Goal: Task Accomplishment & Management: Use online tool/utility

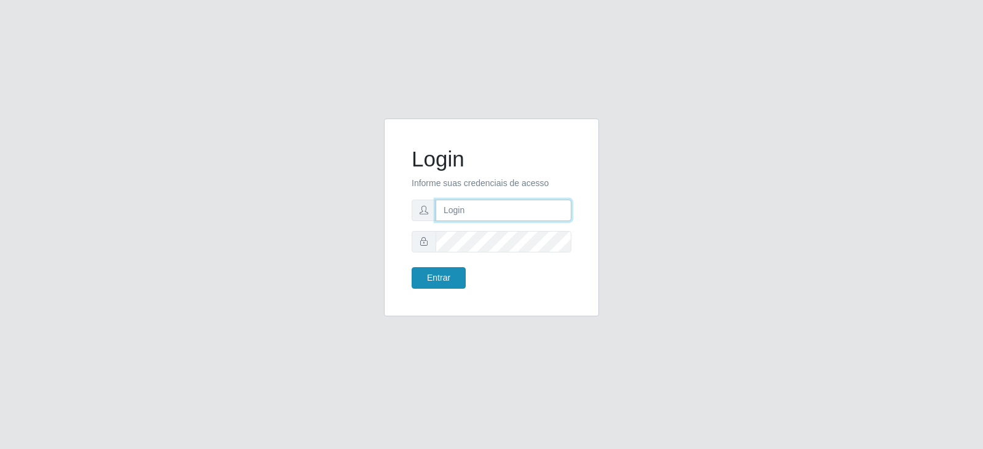
type input "[EMAIL_ADDRESS][DOMAIN_NAME]"
click at [445, 282] on button "Entrar" at bounding box center [438, 277] width 54 height 21
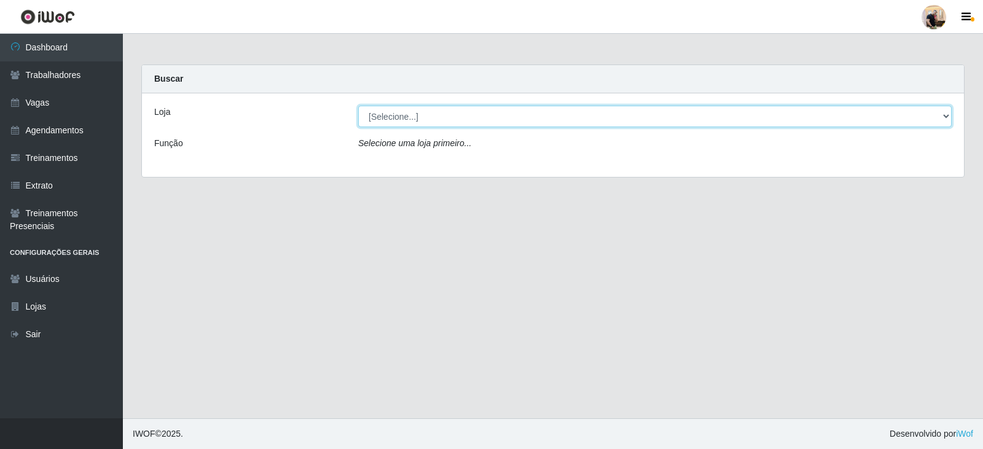
drag, startPoint x: 497, startPoint y: 115, endPoint x: 495, endPoint y: 123, distance: 7.6
click at [497, 115] on select "[Selecione...] SuperFácil Atacado - Vale do Sol" at bounding box center [654, 116] width 593 height 21
select select "502"
click at [358, 106] on select "[Selecione...] SuperFácil Atacado - Vale do Sol" at bounding box center [654, 116] width 593 height 21
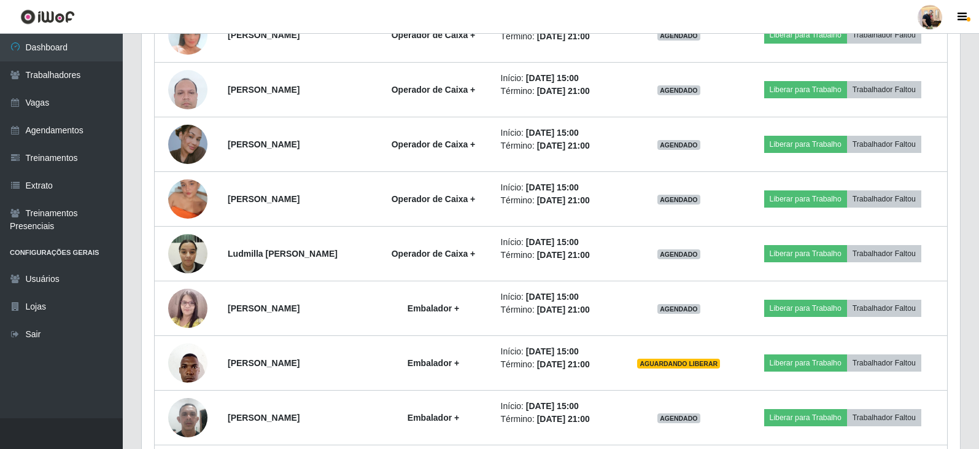
scroll to position [798, 0]
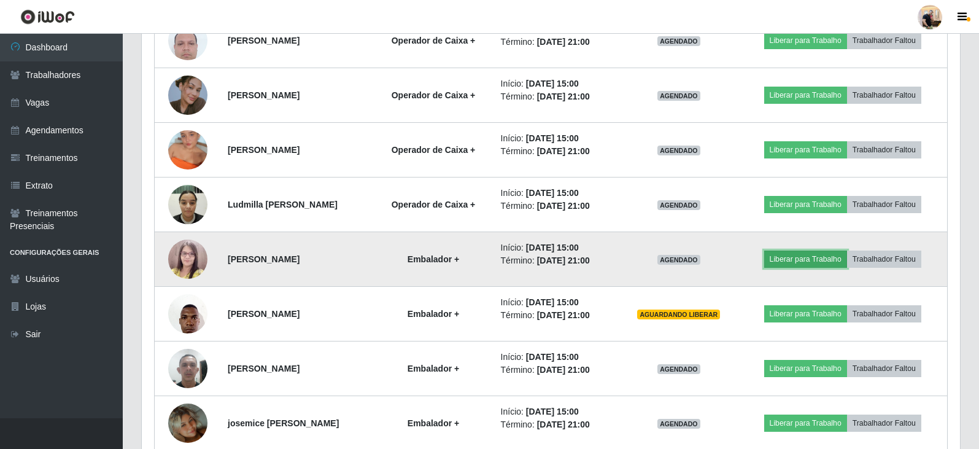
click at [819, 251] on button "Liberar para Trabalho" at bounding box center [806, 259] width 83 height 17
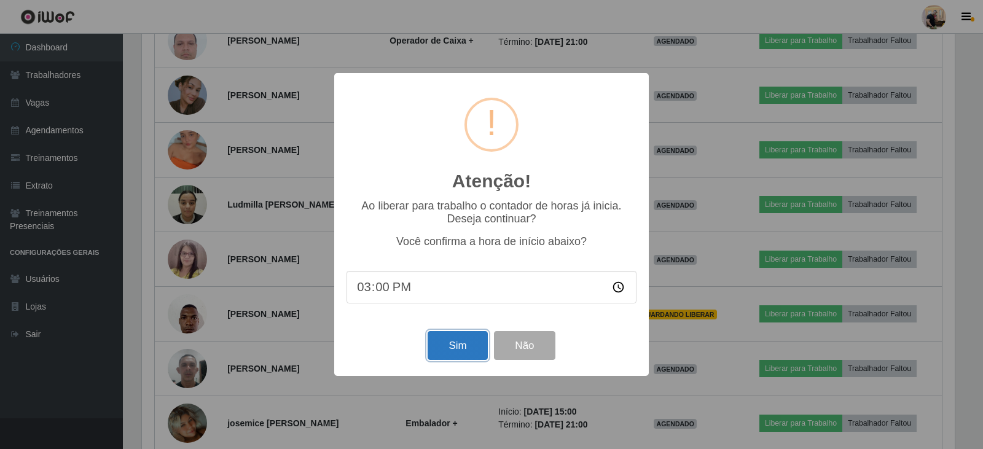
click at [450, 355] on button "Sim" at bounding box center [457, 345] width 60 height 29
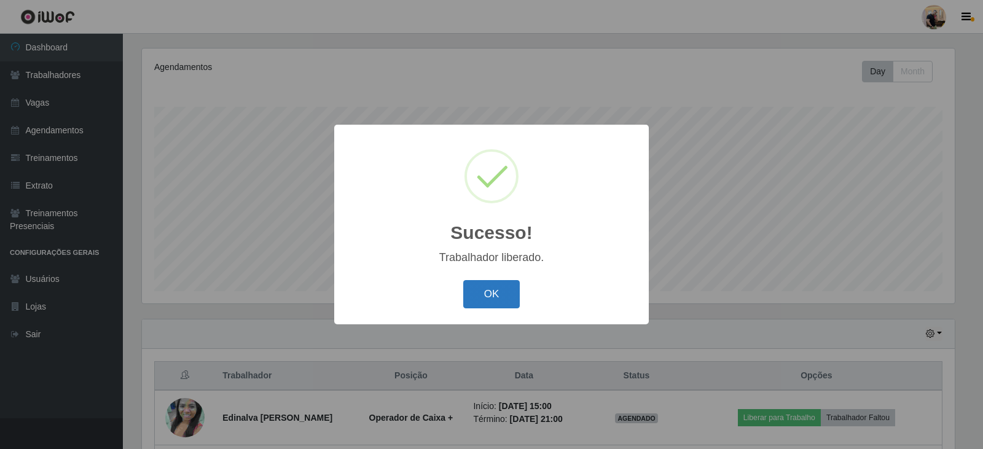
click at [512, 287] on button "OK" at bounding box center [491, 294] width 57 height 29
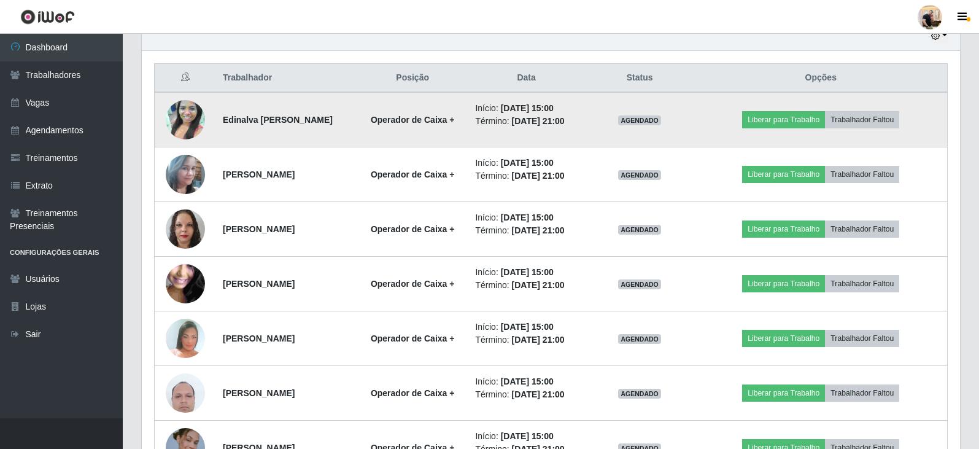
scroll to position [455, 0]
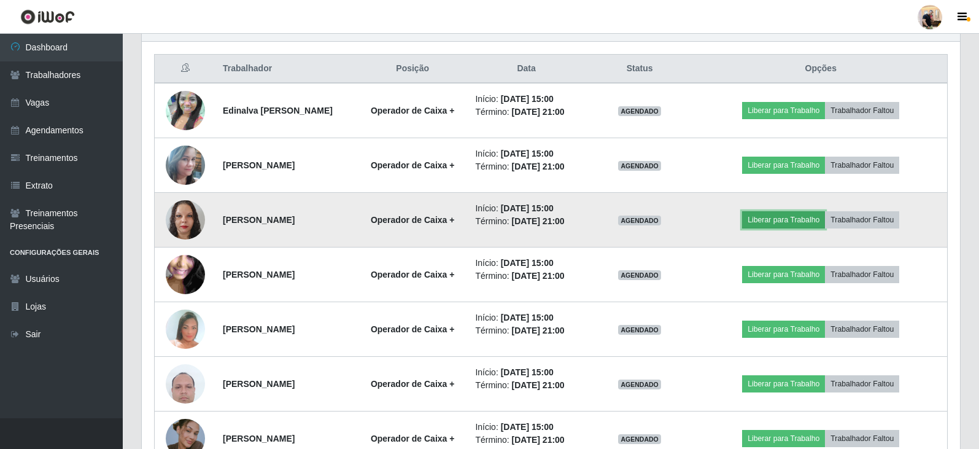
click at [813, 222] on button "Liberar para Trabalho" at bounding box center [783, 219] width 83 height 17
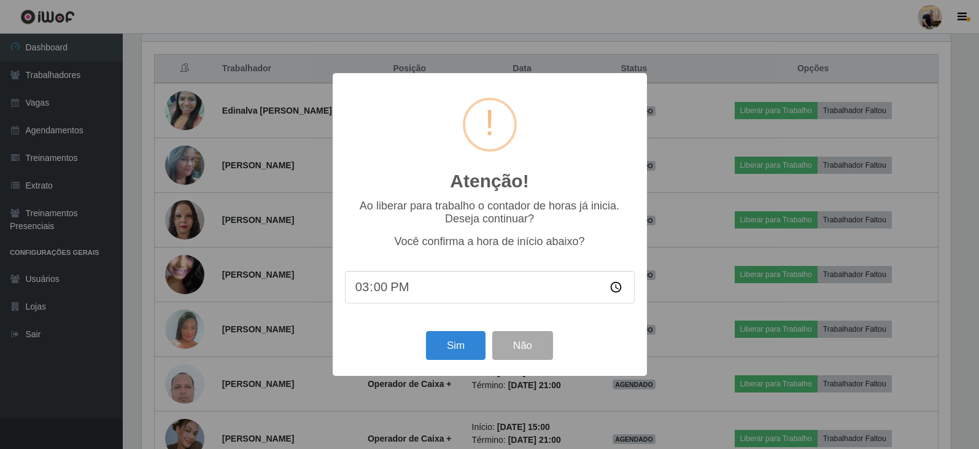
scroll to position [255, 812]
click at [457, 350] on button "Sim" at bounding box center [457, 345] width 60 height 29
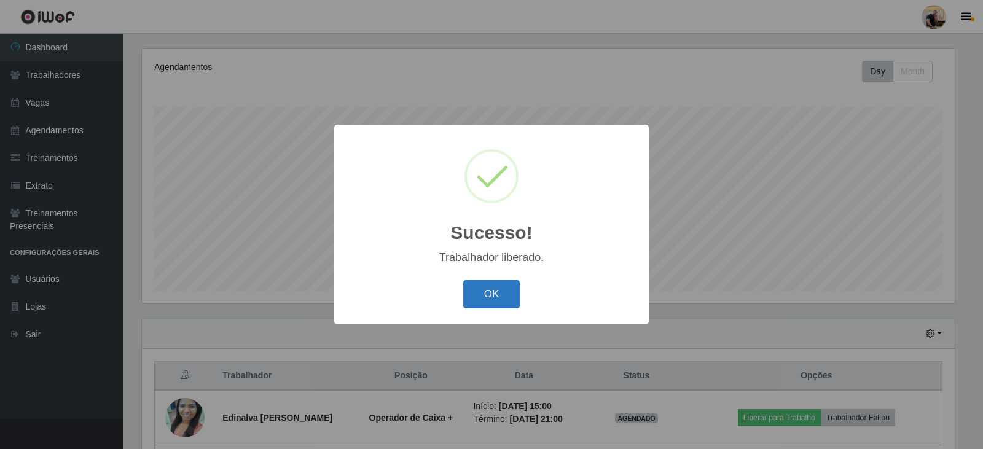
click at [500, 287] on button "OK" at bounding box center [491, 294] width 57 height 29
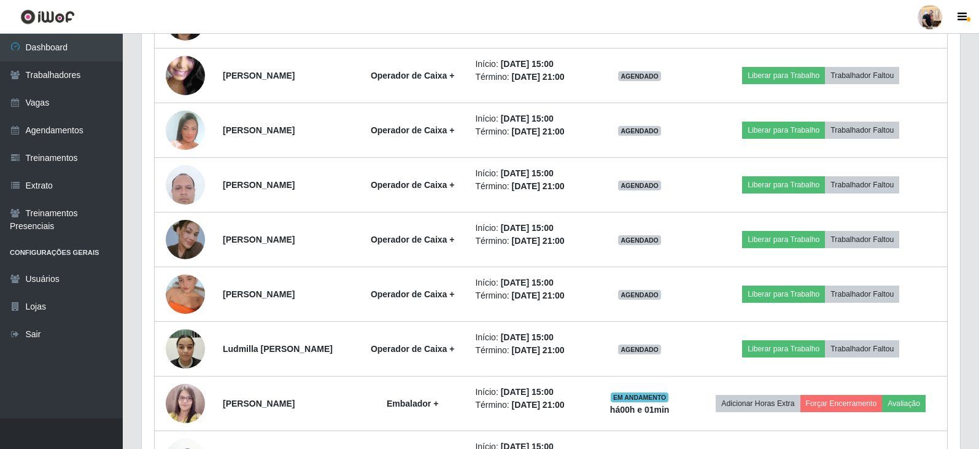
scroll to position [639, 0]
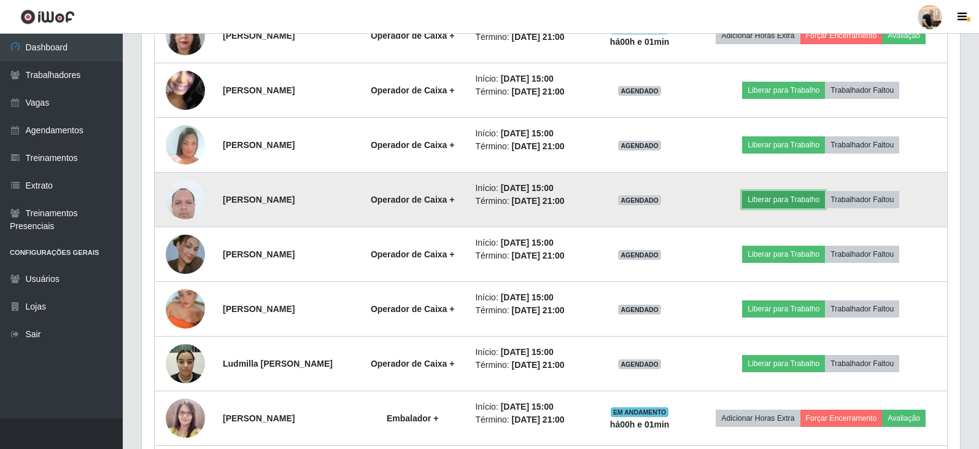
click at [784, 203] on button "Liberar para Trabalho" at bounding box center [783, 199] width 83 height 17
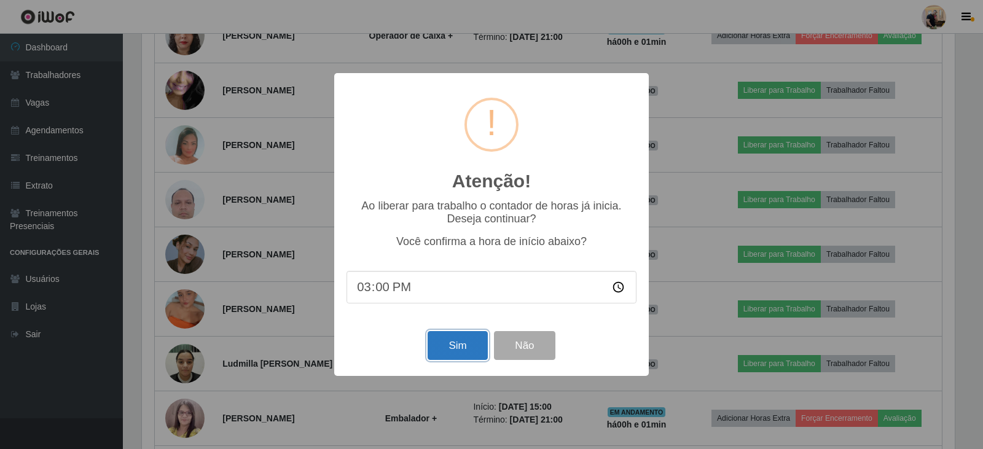
click at [462, 346] on button "Sim" at bounding box center [457, 345] width 60 height 29
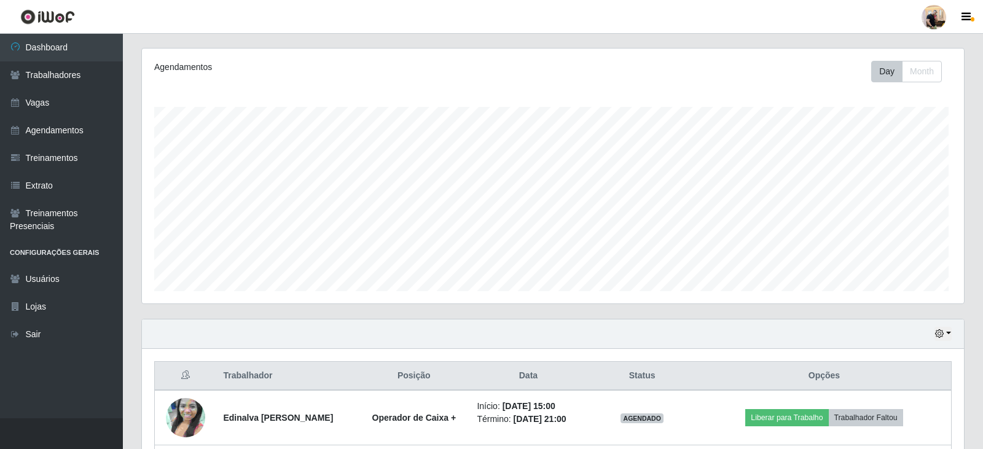
scroll to position [0, 0]
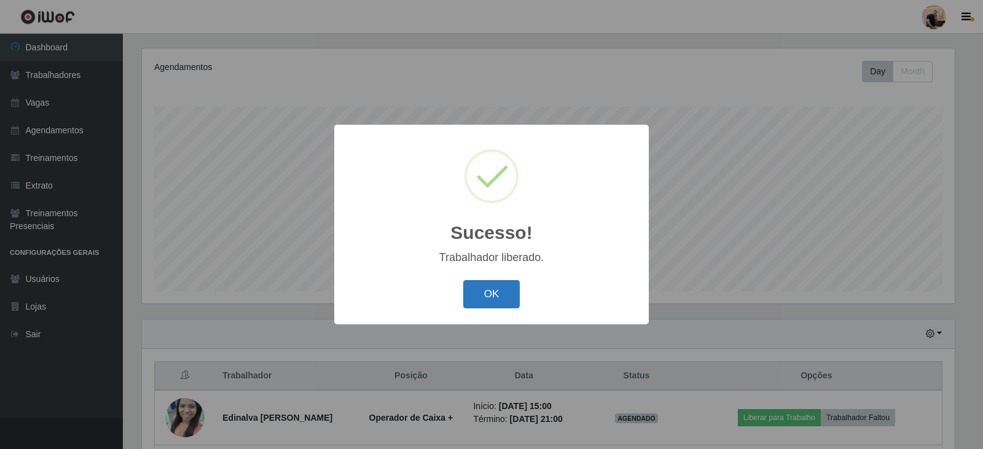
click at [486, 287] on button "OK" at bounding box center [491, 294] width 57 height 29
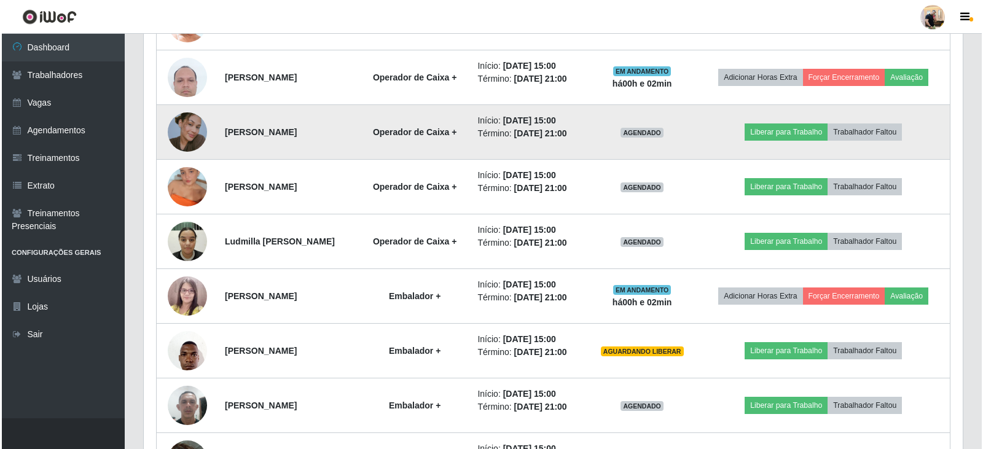
scroll to position [762, 0]
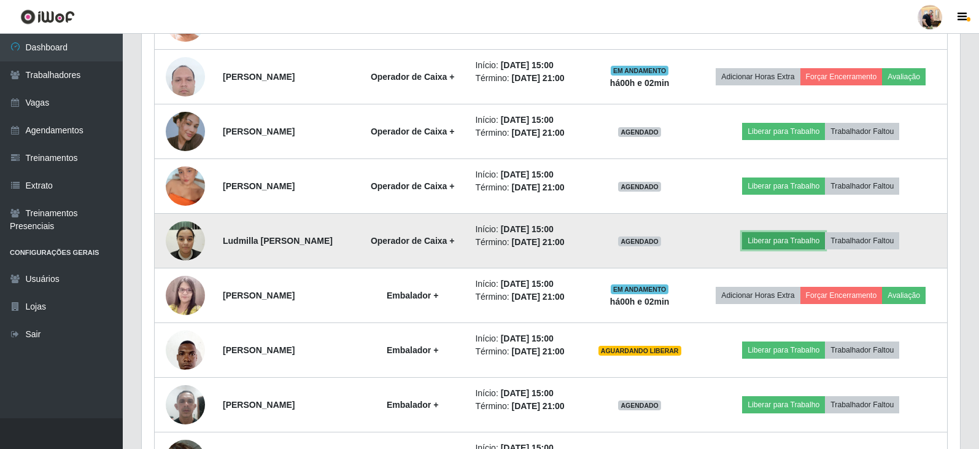
click at [788, 244] on button "Liberar para Trabalho" at bounding box center [783, 240] width 83 height 17
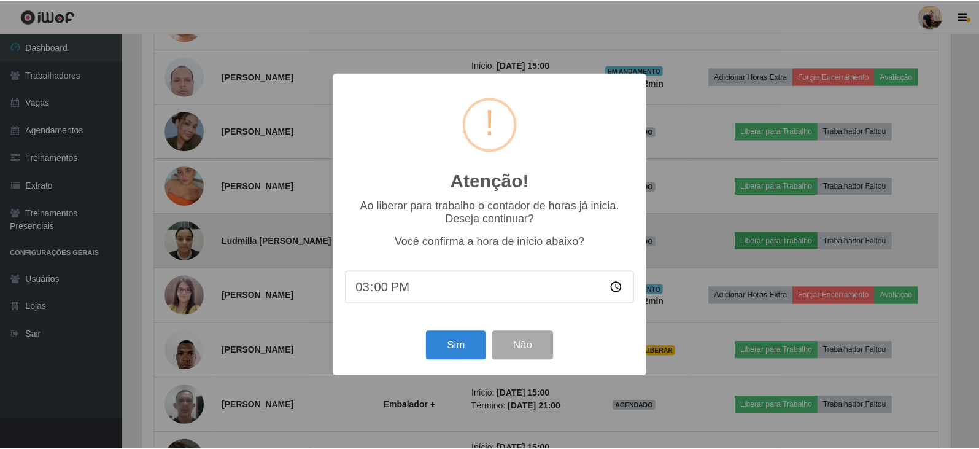
scroll to position [255, 812]
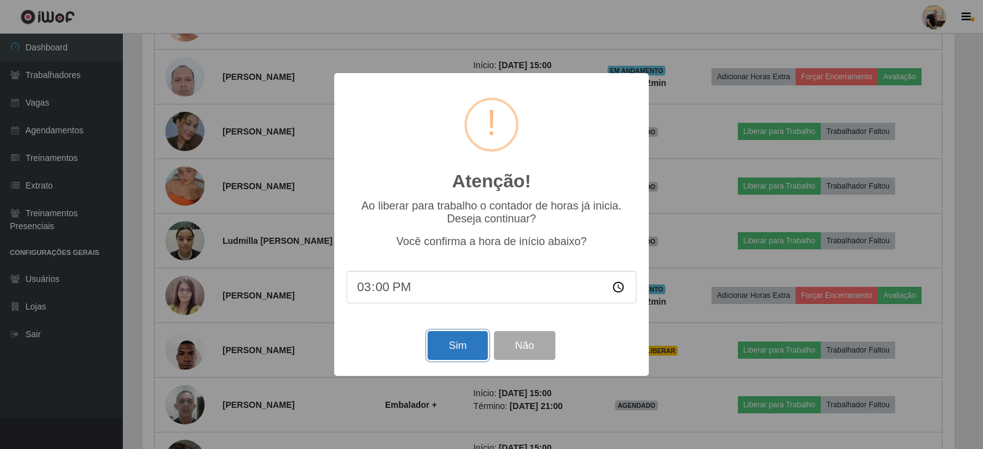
click at [459, 342] on button "Sim" at bounding box center [457, 345] width 60 height 29
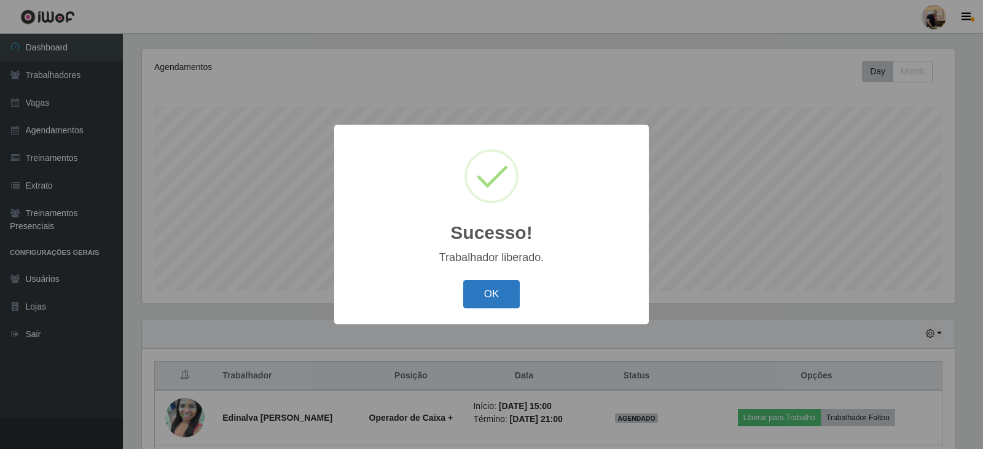
click at [502, 298] on button "OK" at bounding box center [491, 294] width 57 height 29
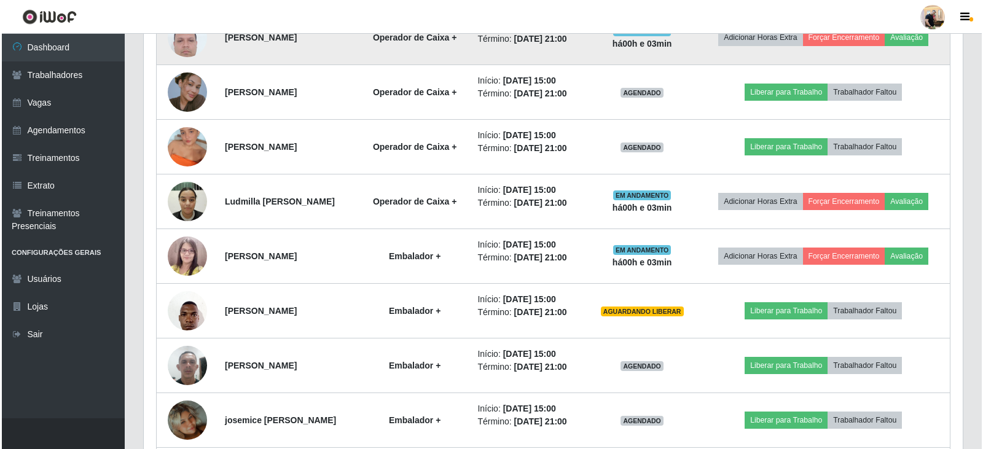
scroll to position [823, 0]
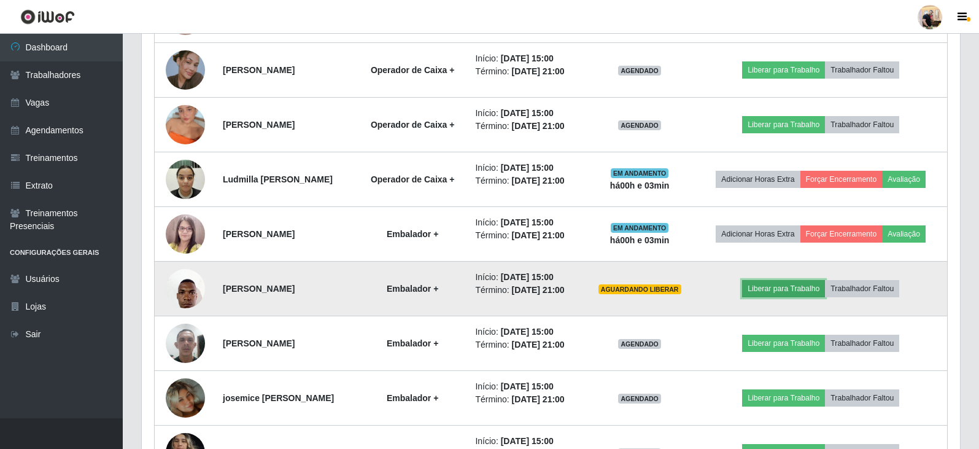
click at [818, 289] on button "Liberar para Trabalho" at bounding box center [783, 288] width 83 height 17
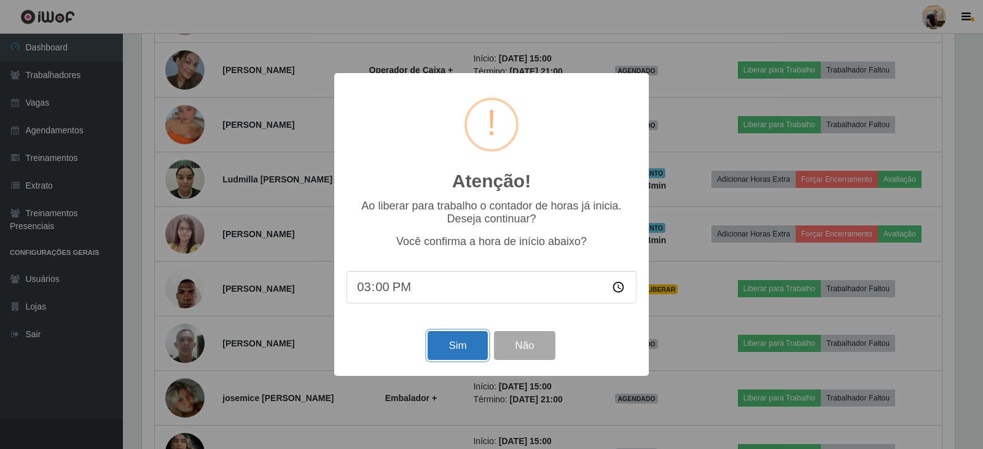
click at [469, 349] on button "Sim" at bounding box center [457, 345] width 60 height 29
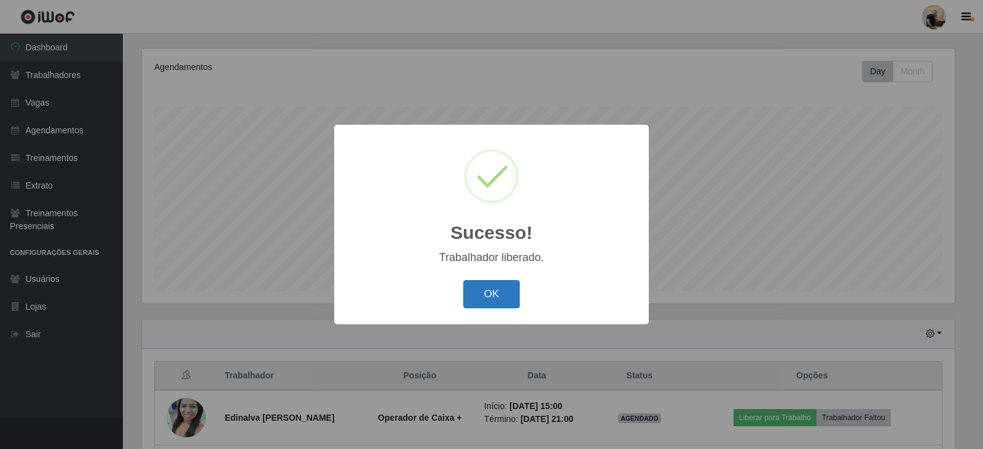
click at [481, 287] on button "OK" at bounding box center [491, 294] width 57 height 29
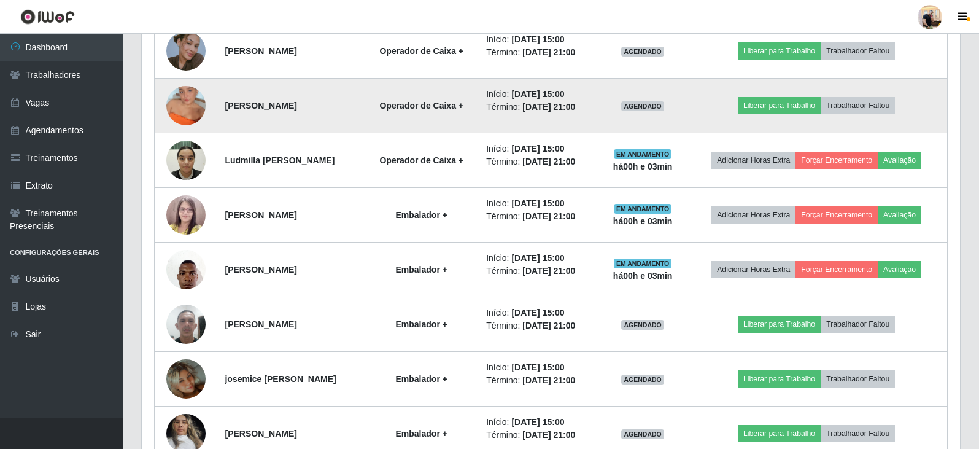
scroll to position [852, 0]
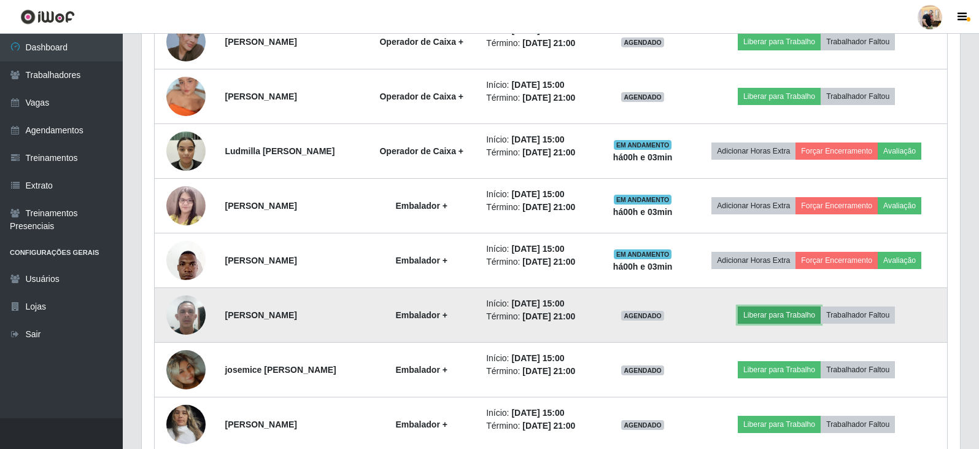
click at [801, 317] on button "Liberar para Trabalho" at bounding box center [779, 314] width 83 height 17
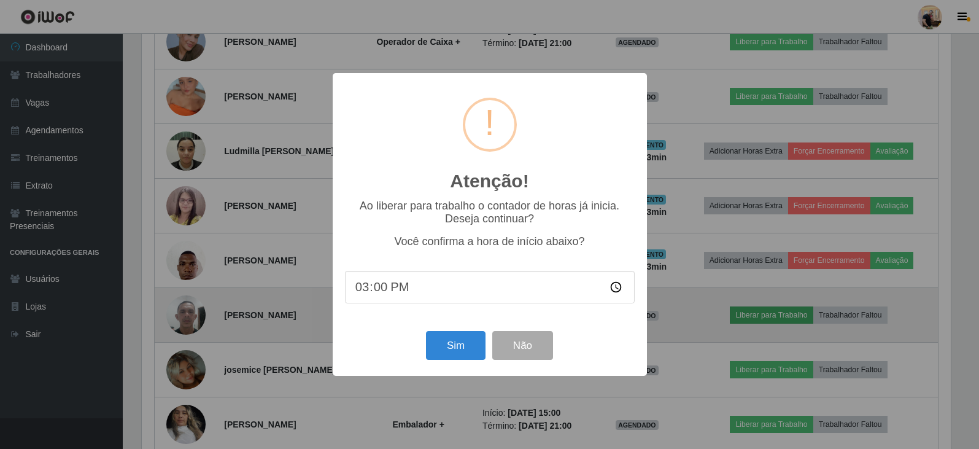
scroll to position [255, 812]
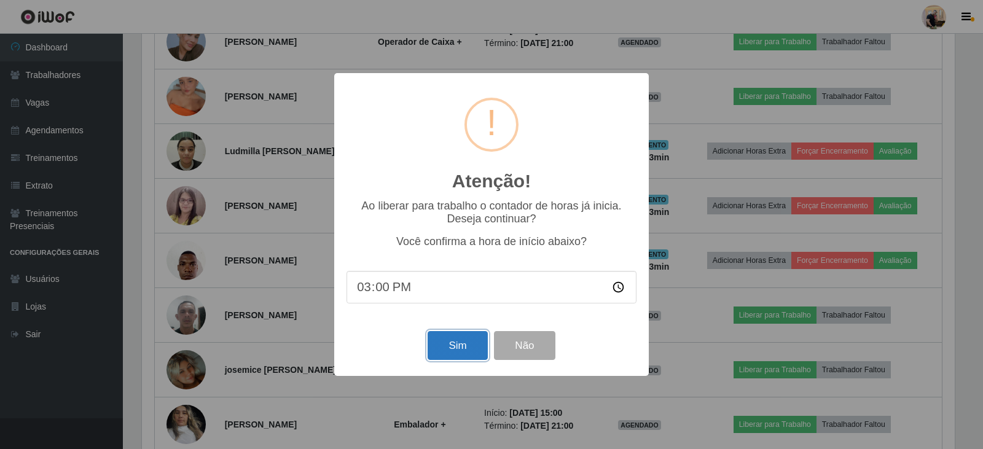
click at [451, 351] on button "Sim" at bounding box center [457, 345] width 60 height 29
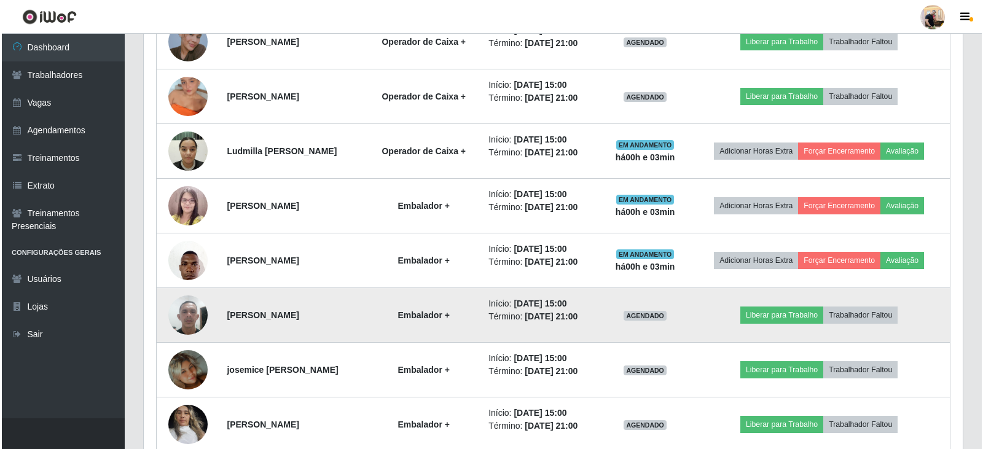
scroll to position [613830, 613273]
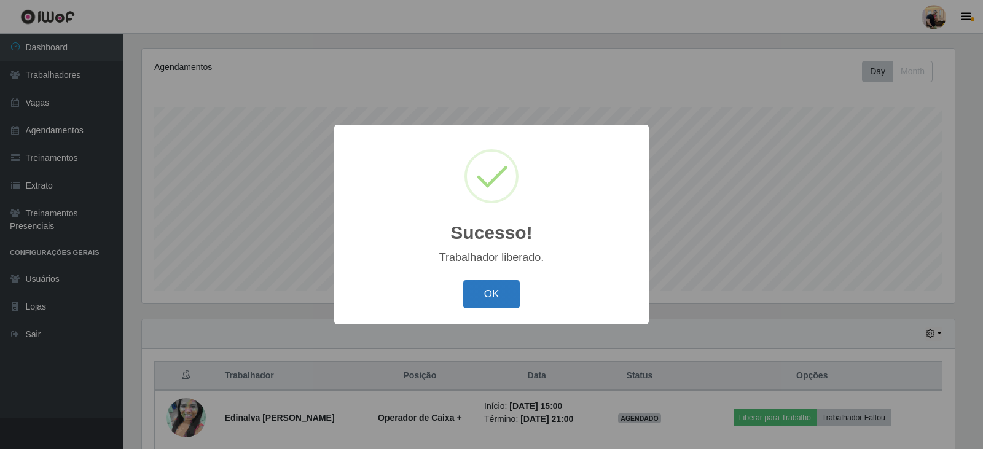
click at [488, 289] on button "OK" at bounding box center [491, 294] width 57 height 29
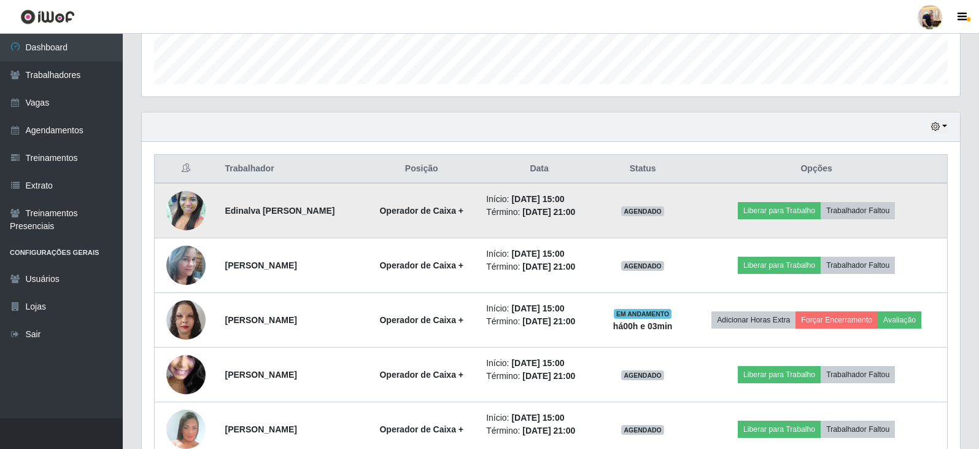
scroll to position [394, 0]
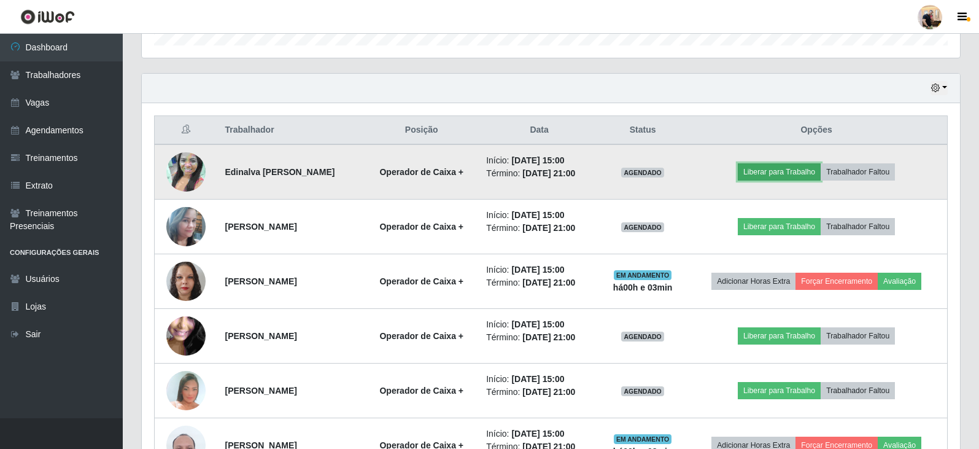
click at [795, 171] on button "Liberar para Trabalho" at bounding box center [779, 171] width 83 height 17
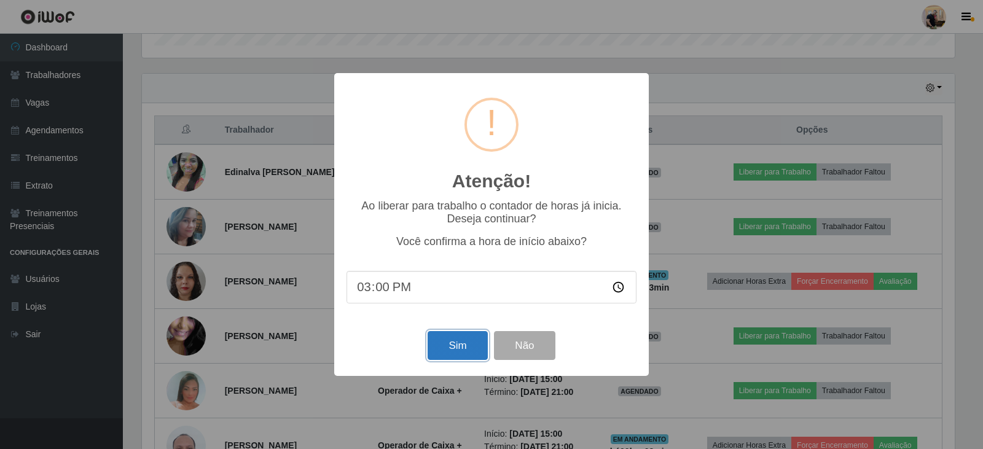
click at [462, 342] on button "Sim" at bounding box center [457, 345] width 60 height 29
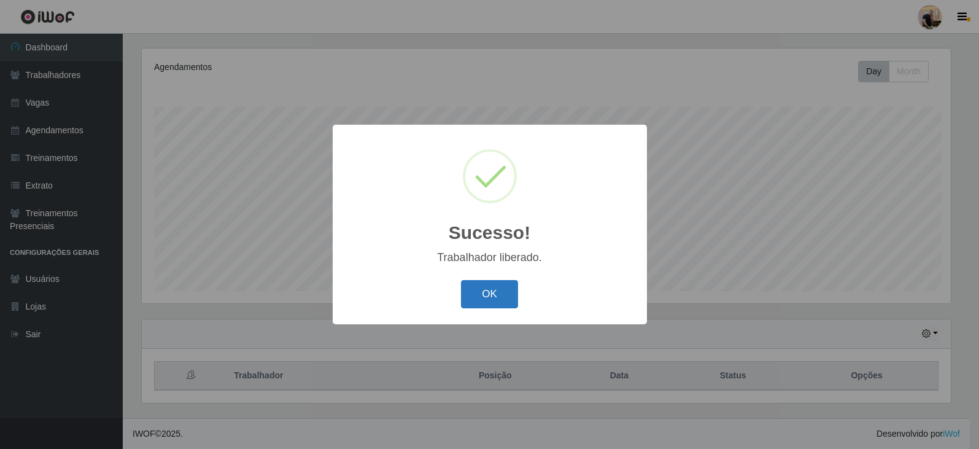
scroll to position [613830, 613273]
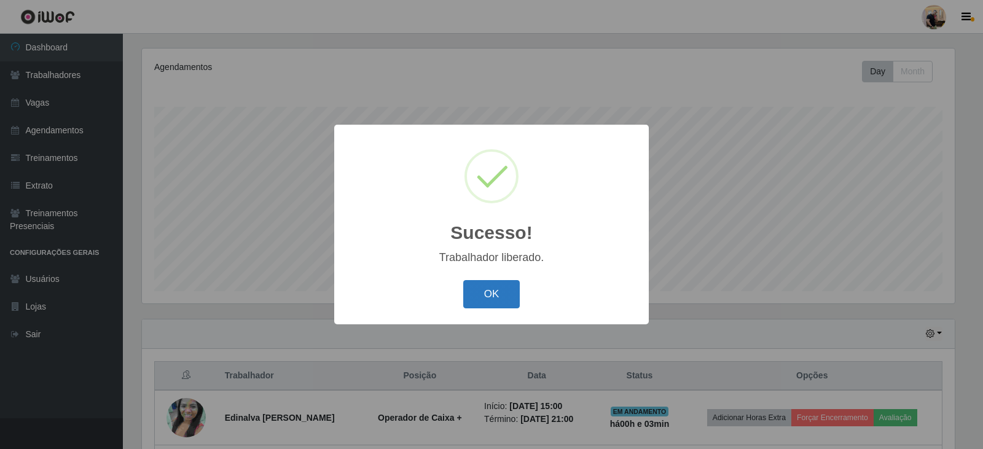
click at [498, 288] on button "OK" at bounding box center [491, 294] width 57 height 29
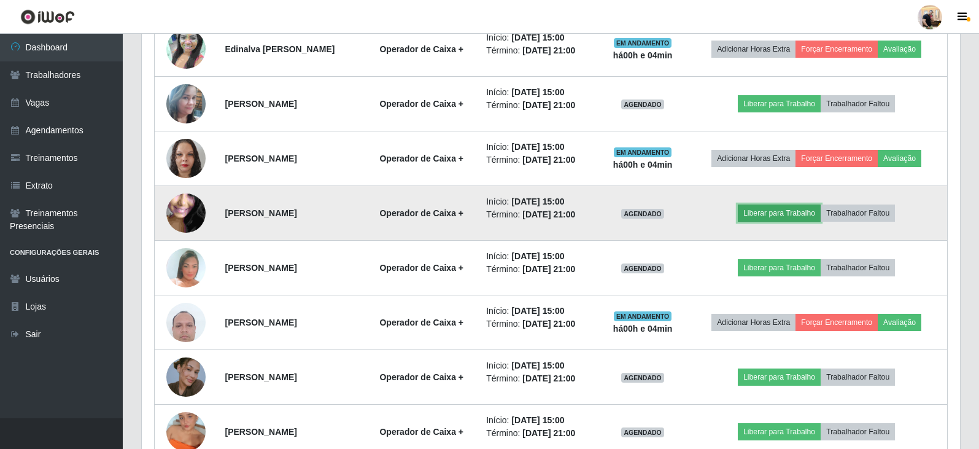
click at [811, 204] on button "Liberar para Trabalho" at bounding box center [779, 212] width 83 height 17
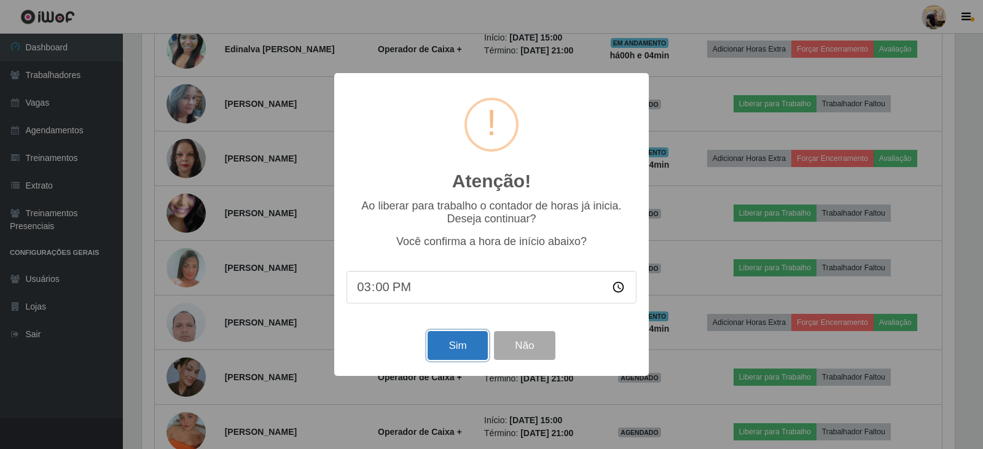
click at [460, 346] on button "Sim" at bounding box center [457, 345] width 60 height 29
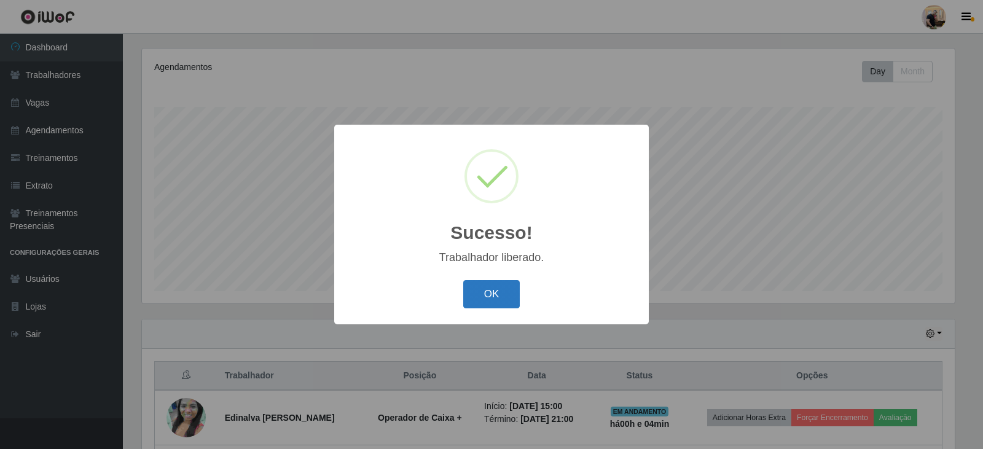
click at [481, 298] on button "OK" at bounding box center [491, 294] width 57 height 29
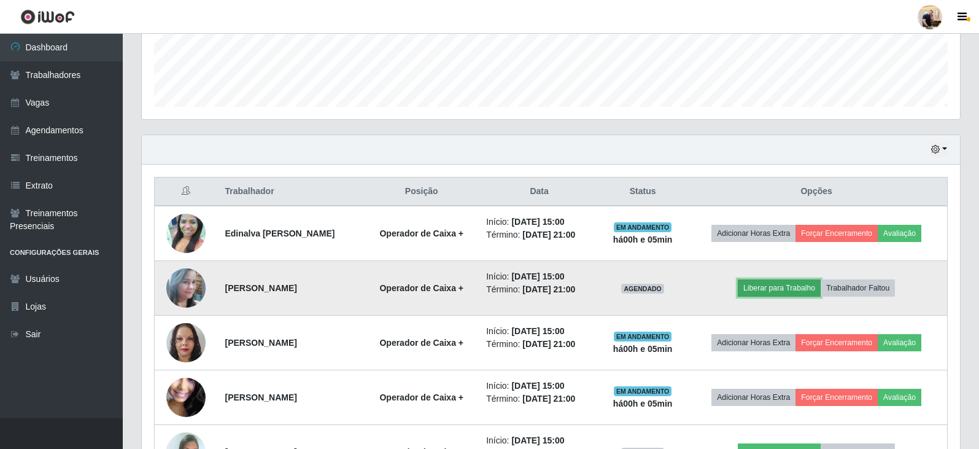
click at [797, 294] on button "Liberar para Trabalho" at bounding box center [779, 287] width 83 height 17
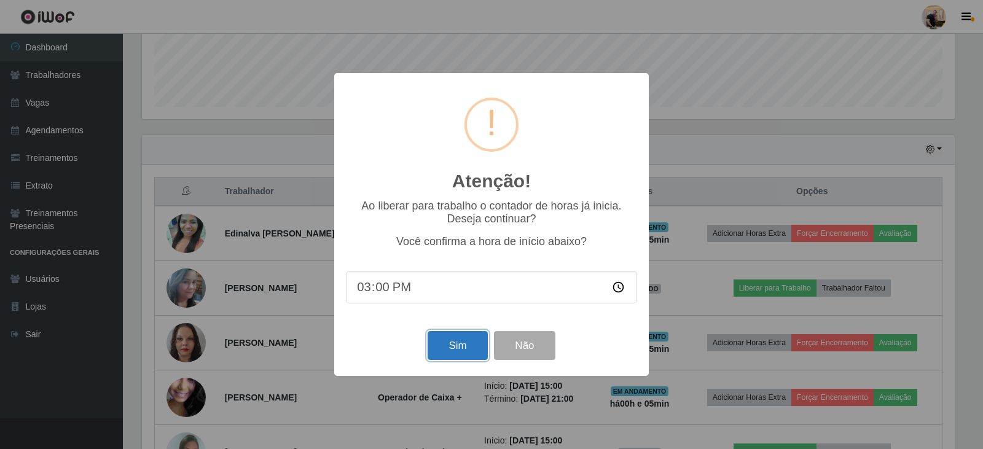
click at [477, 349] on button "Sim" at bounding box center [457, 345] width 60 height 29
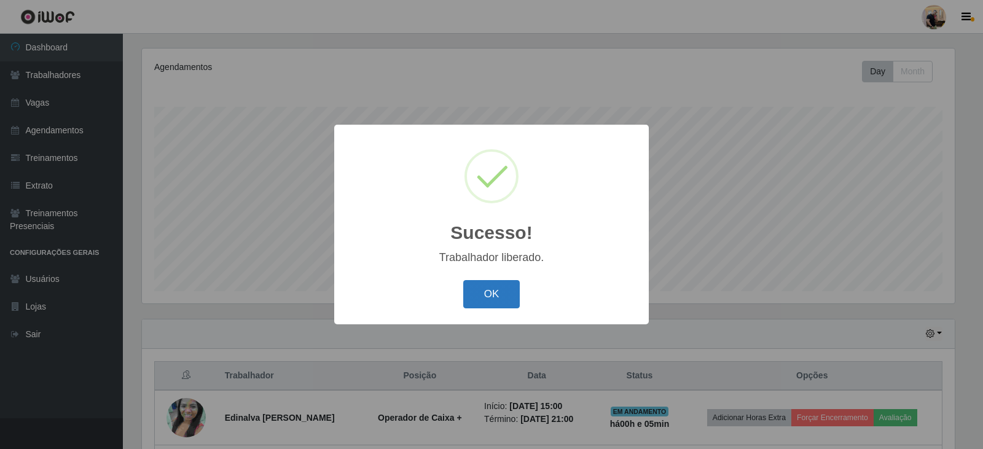
click at [496, 294] on button "OK" at bounding box center [491, 294] width 57 height 29
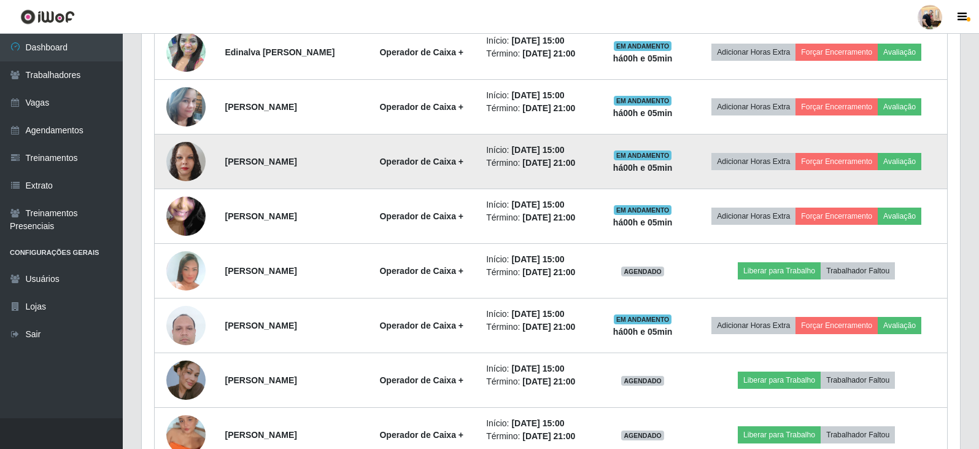
scroll to position [516, 0]
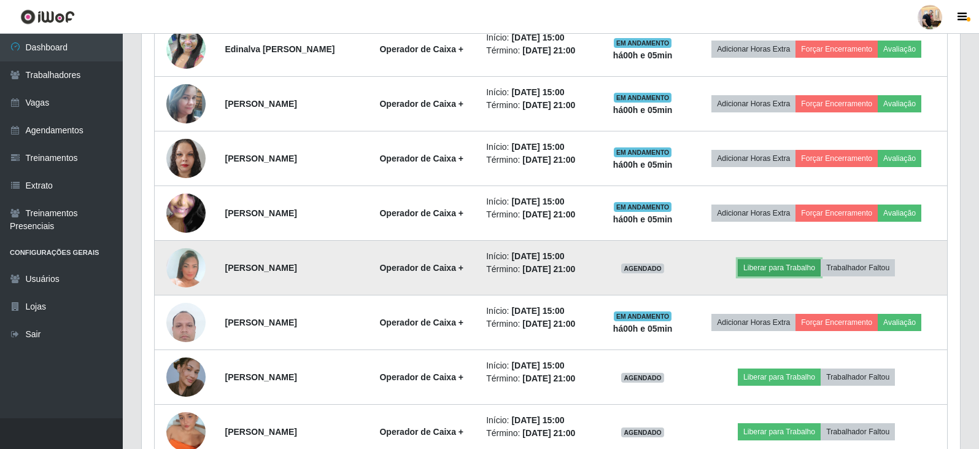
click at [765, 265] on button "Liberar para Trabalho" at bounding box center [779, 267] width 83 height 17
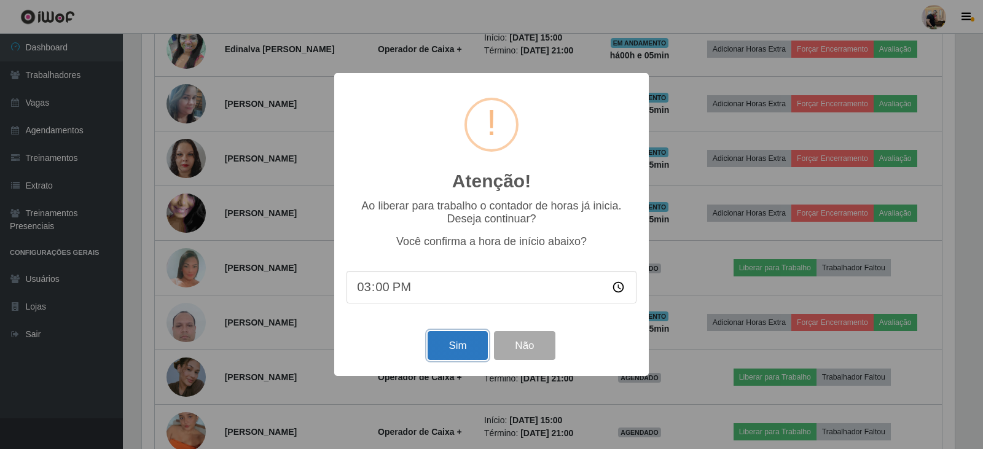
click at [464, 351] on button "Sim" at bounding box center [457, 345] width 60 height 29
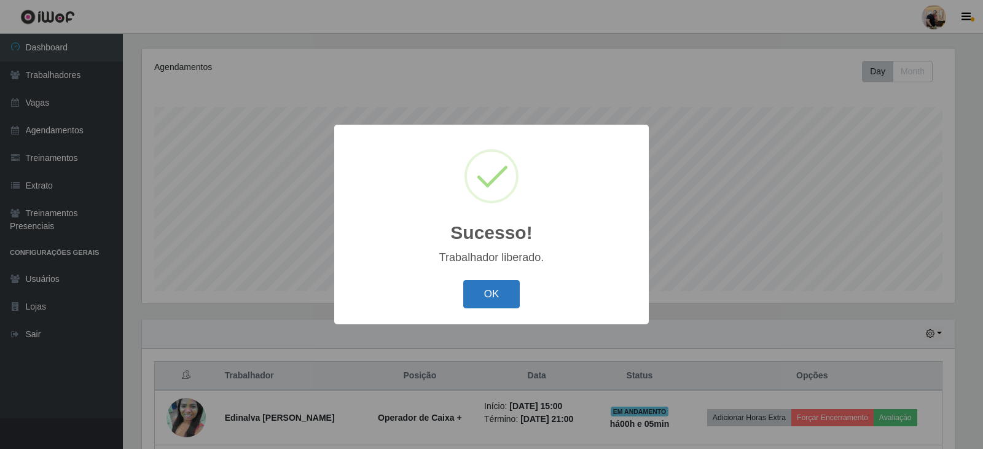
click at [493, 295] on button "OK" at bounding box center [491, 294] width 57 height 29
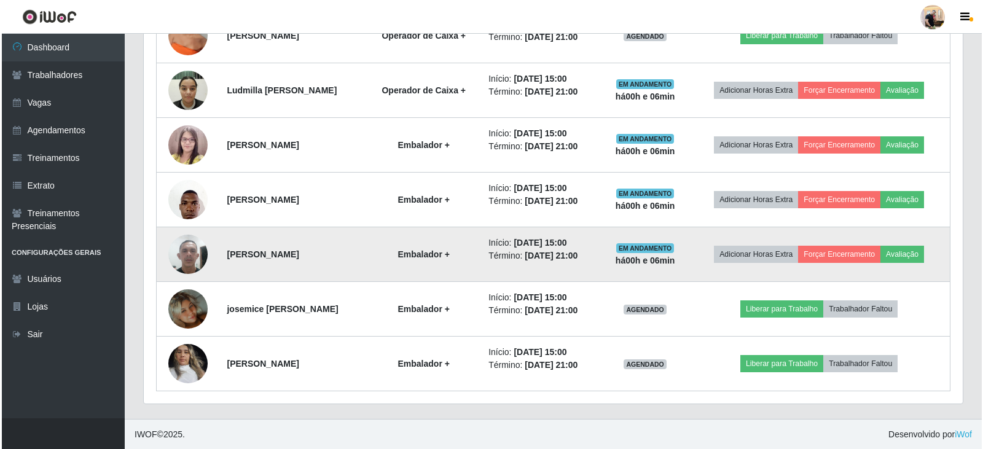
scroll to position [913, 0]
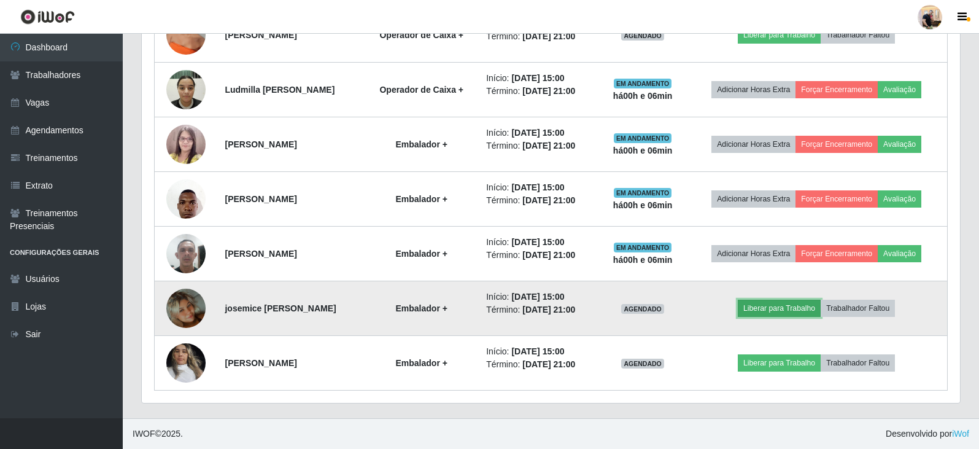
click at [793, 305] on button "Liberar para Trabalho" at bounding box center [779, 308] width 83 height 17
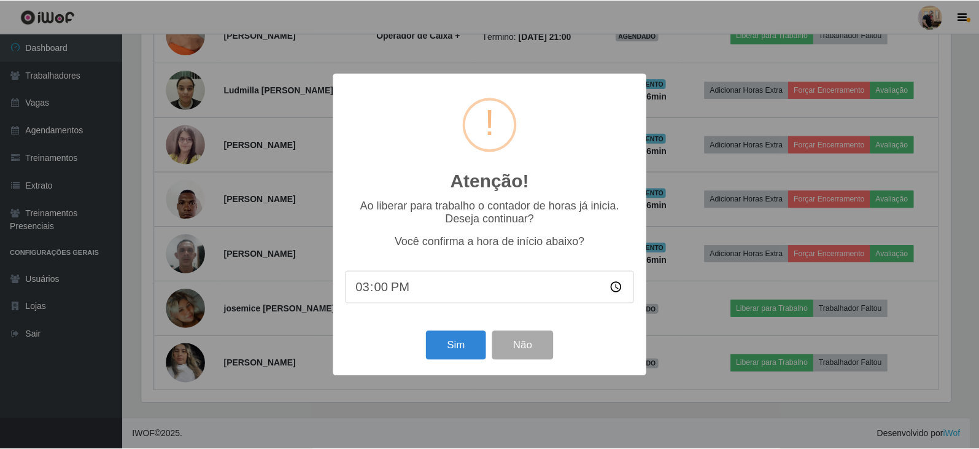
scroll to position [255, 812]
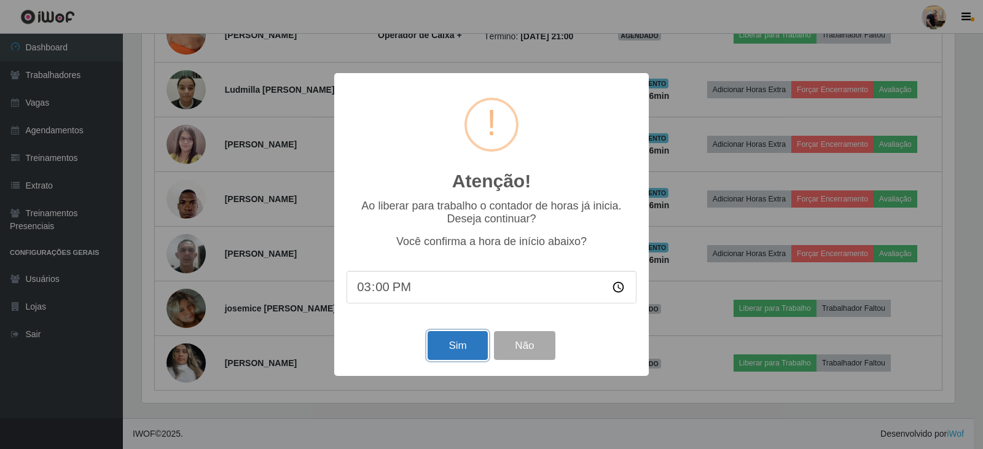
click at [460, 350] on button "Sim" at bounding box center [457, 345] width 60 height 29
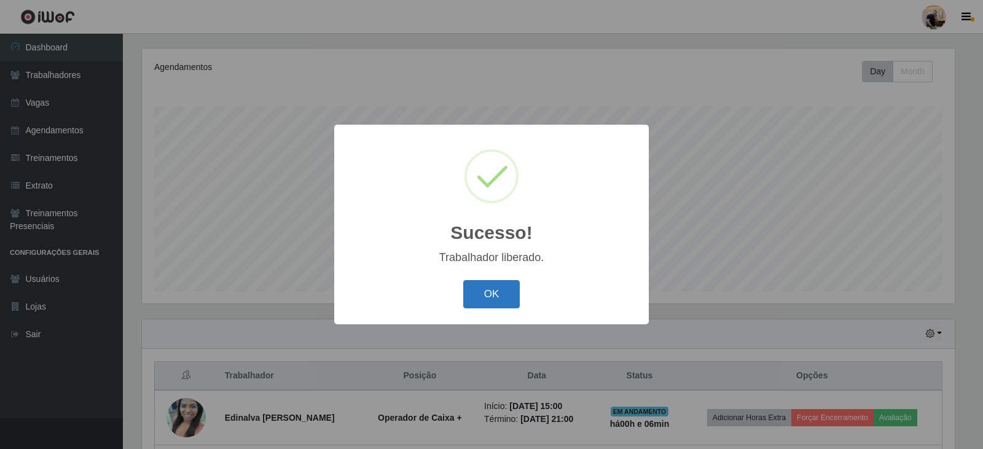
click at [475, 299] on button "OK" at bounding box center [491, 294] width 57 height 29
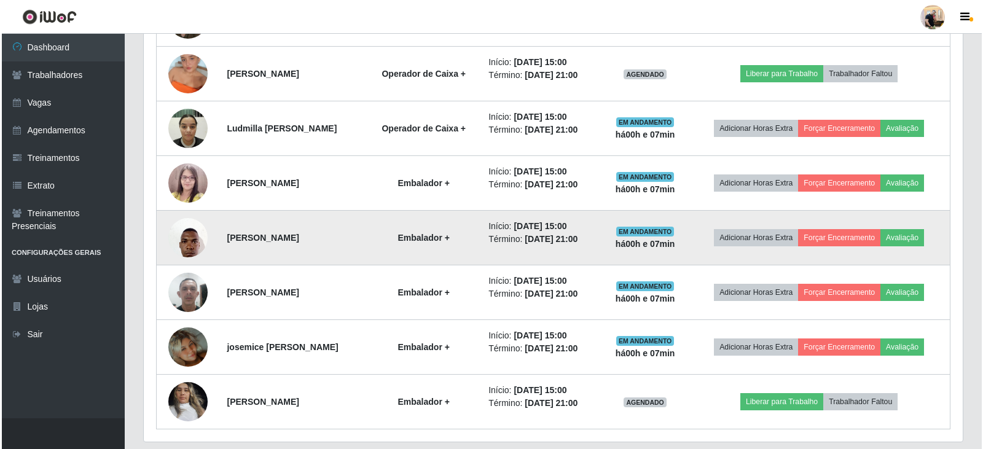
scroll to position [913, 0]
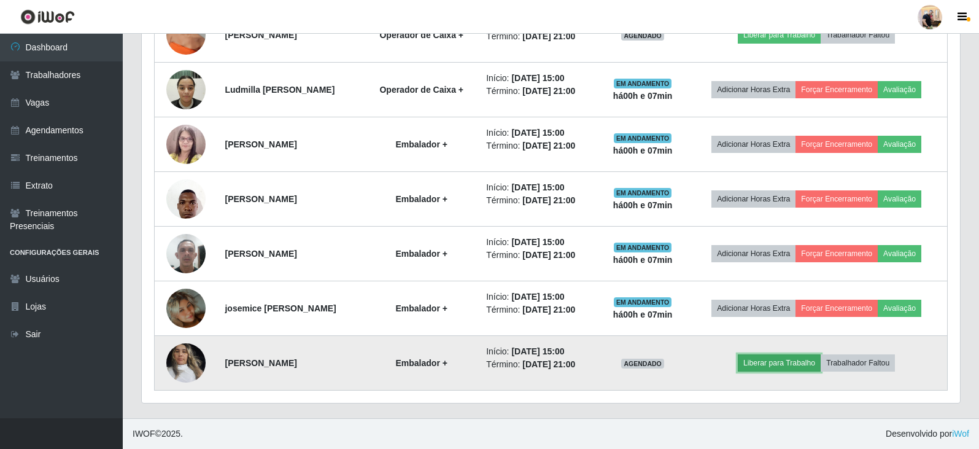
click at [798, 361] on button "Liberar para Trabalho" at bounding box center [779, 362] width 83 height 17
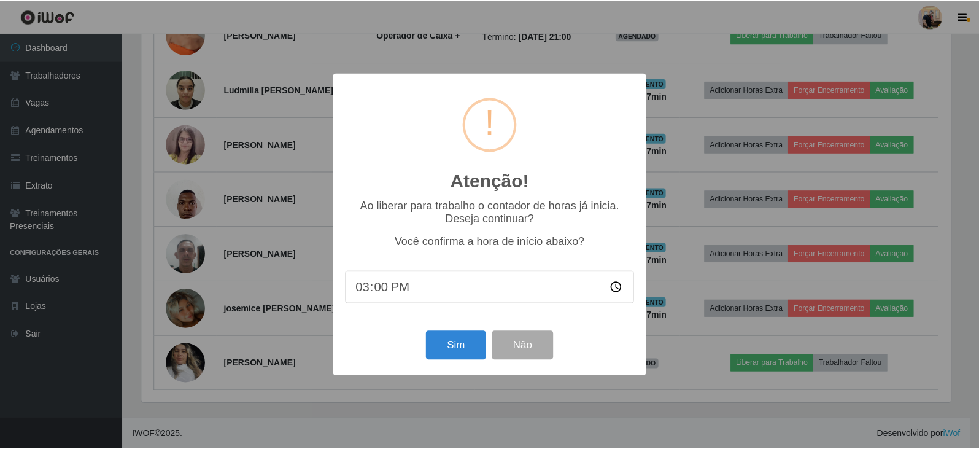
scroll to position [255, 812]
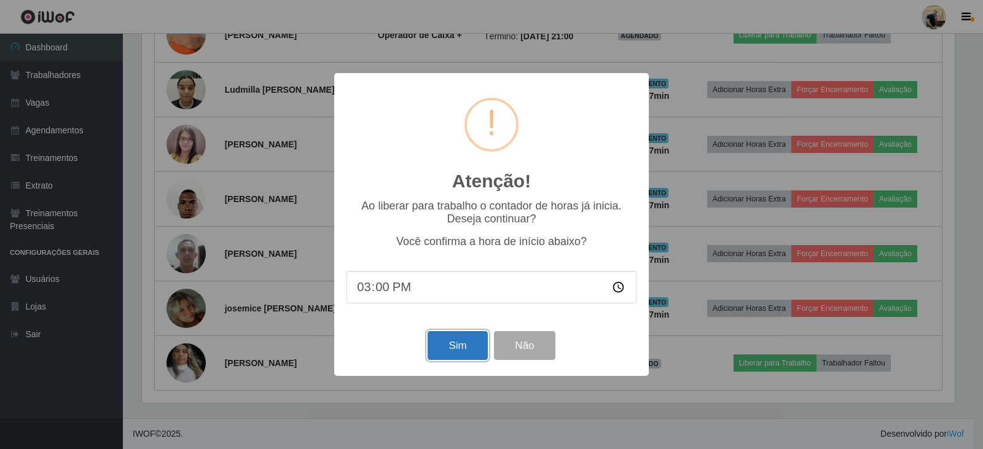
click at [468, 349] on button "Sim" at bounding box center [457, 345] width 60 height 29
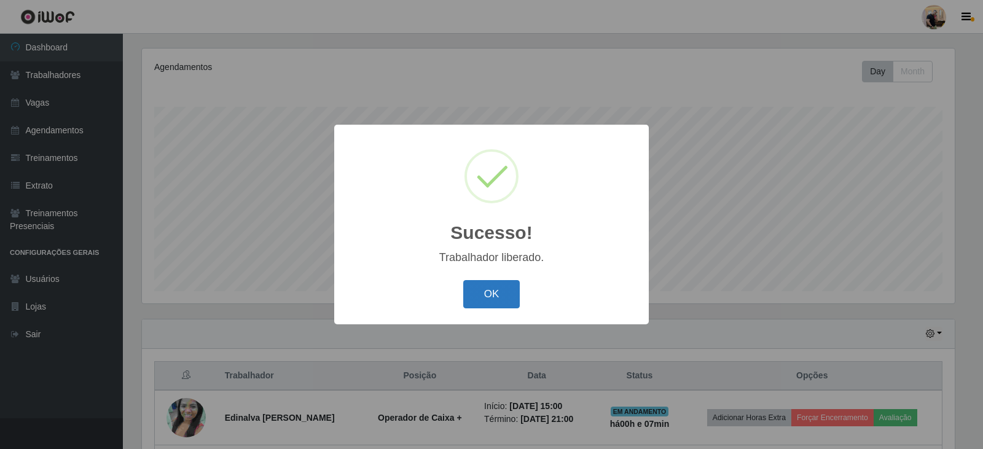
click at [489, 291] on button "OK" at bounding box center [491, 294] width 57 height 29
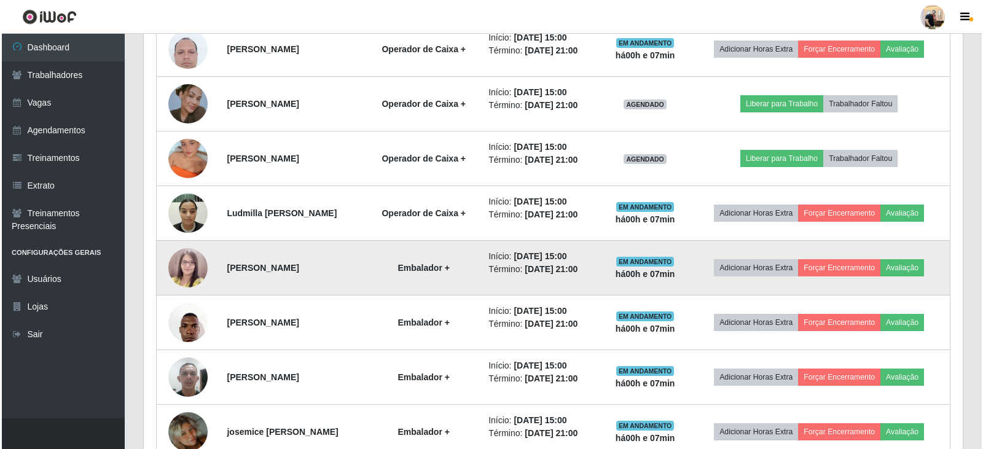
scroll to position [729, 0]
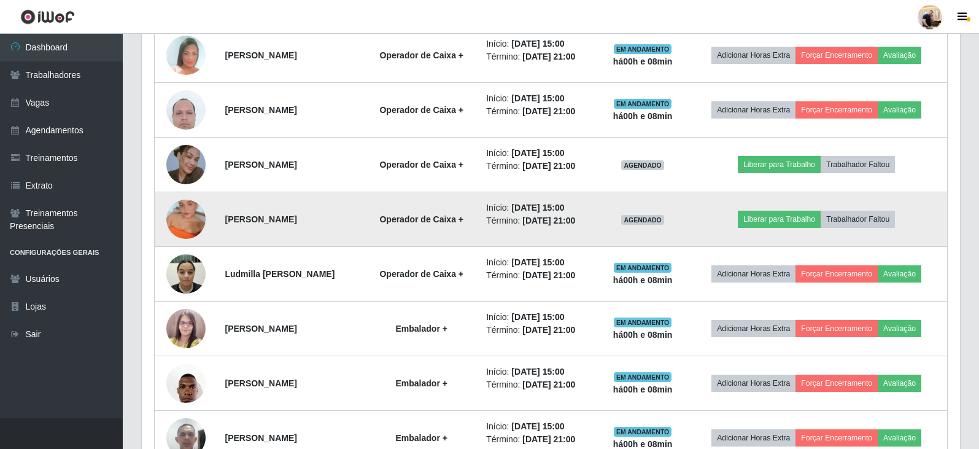
click at [188, 213] on img at bounding box center [185, 219] width 39 height 70
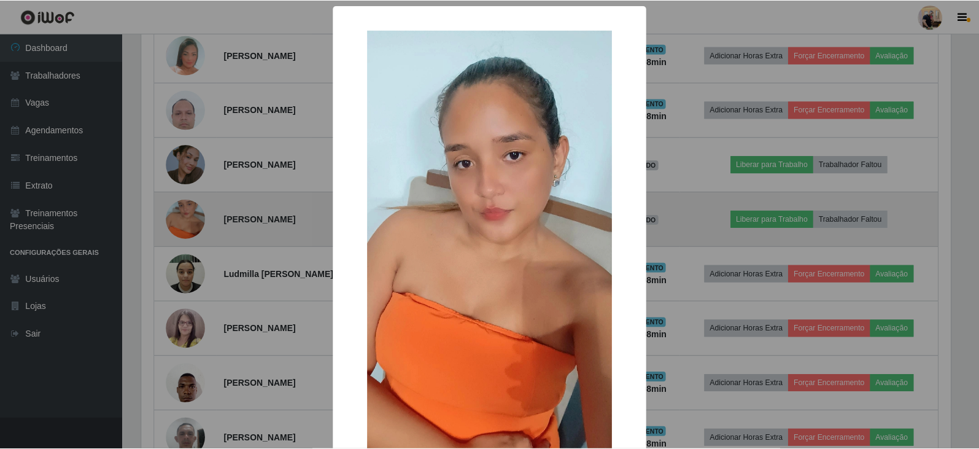
scroll to position [255, 812]
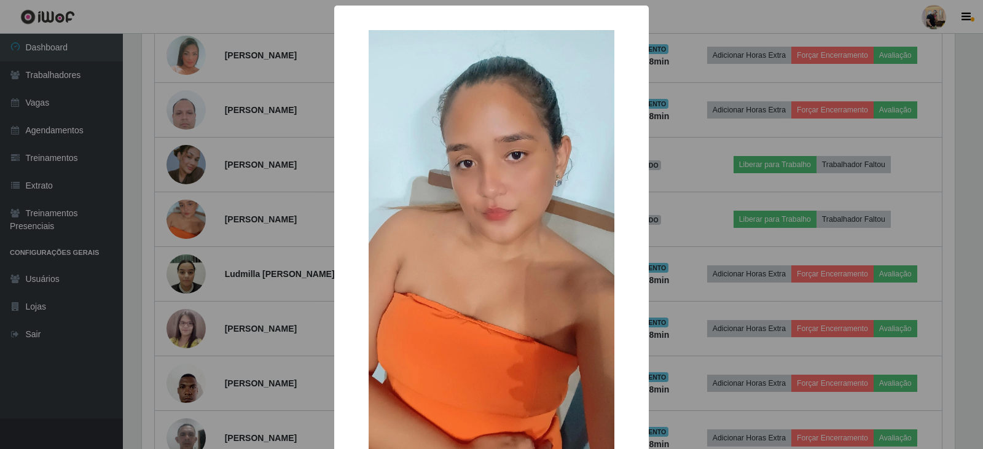
click at [35, 389] on div "× OK Cancel" at bounding box center [491, 224] width 983 height 449
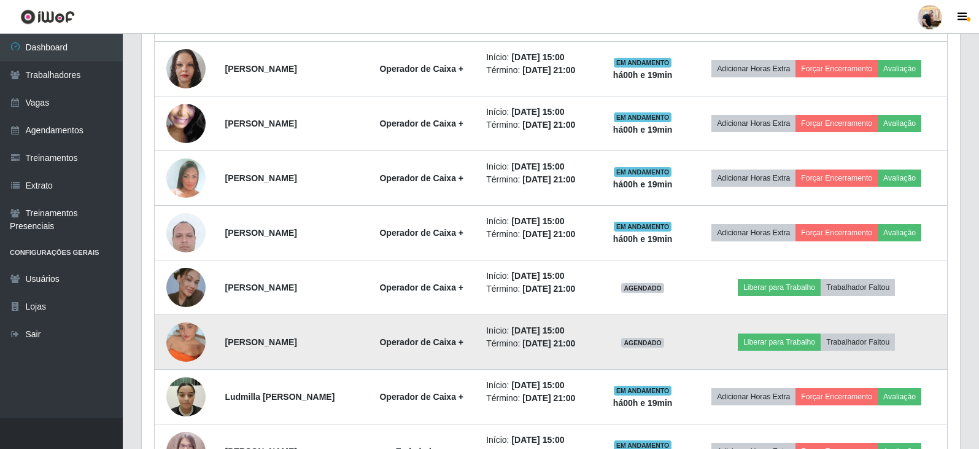
scroll to position [668, 0]
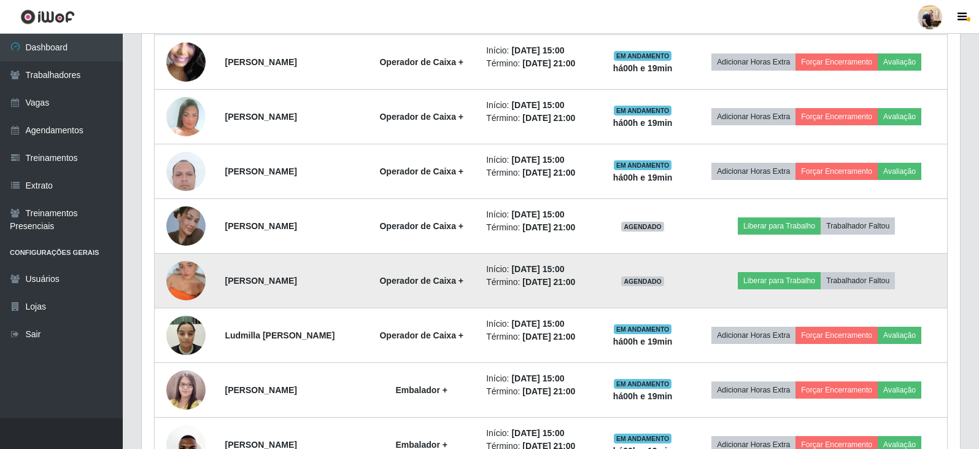
click at [179, 274] on img at bounding box center [185, 281] width 39 height 70
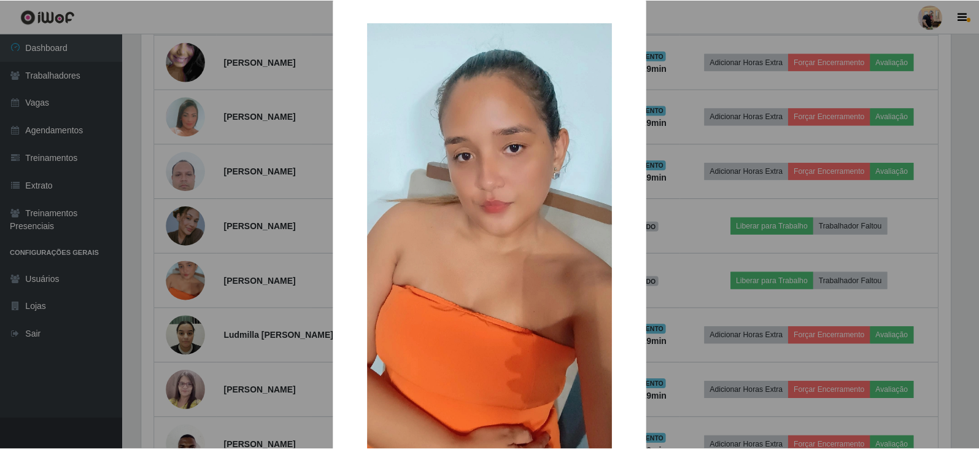
scroll to position [0, 0]
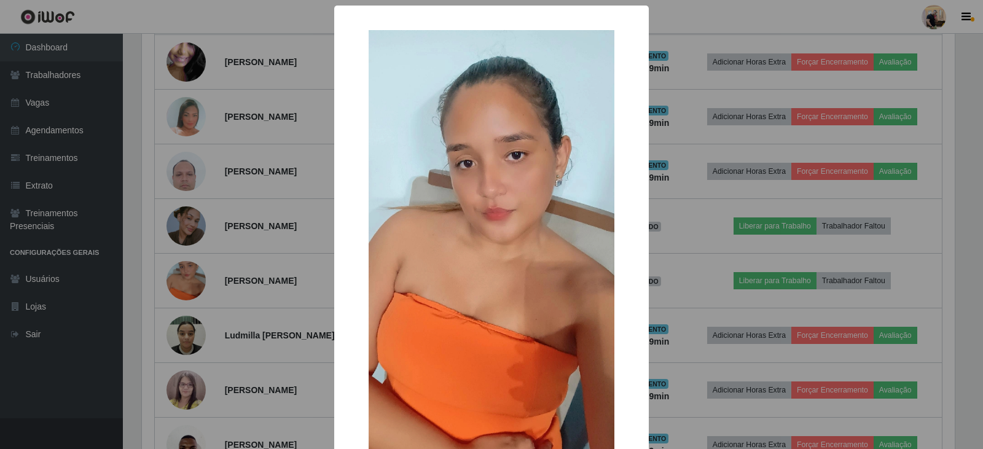
click at [90, 391] on div "× OK Cancel" at bounding box center [491, 224] width 983 height 449
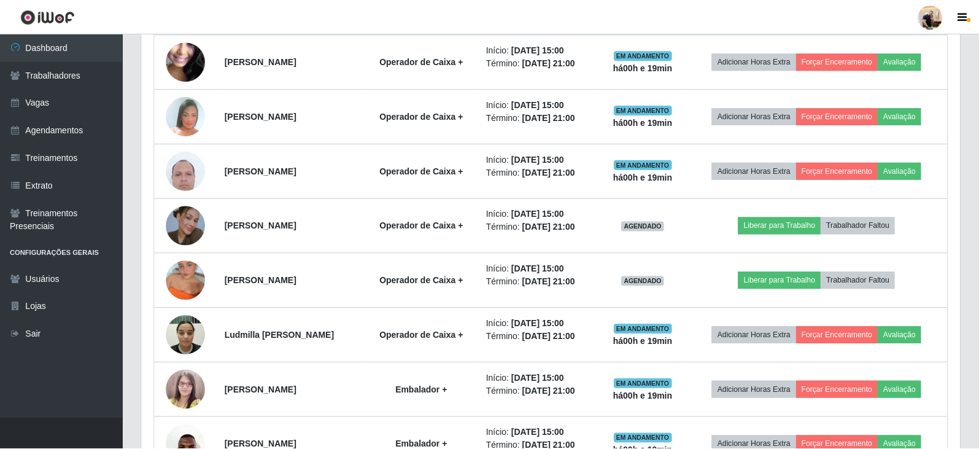
scroll to position [255, 819]
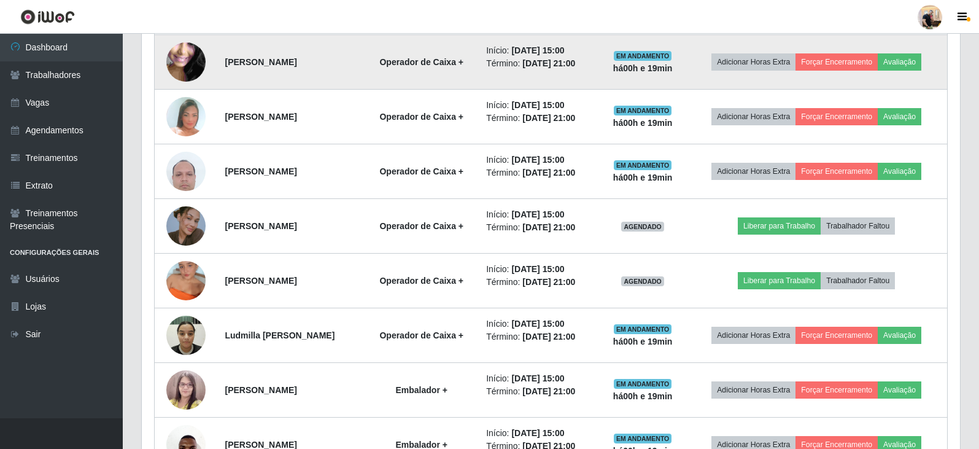
click at [174, 61] on img at bounding box center [185, 62] width 39 height 88
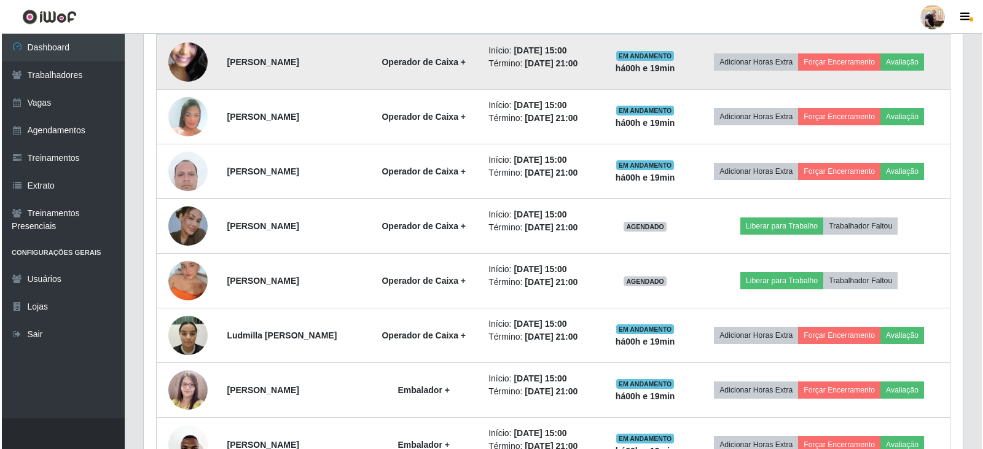
scroll to position [255, 812]
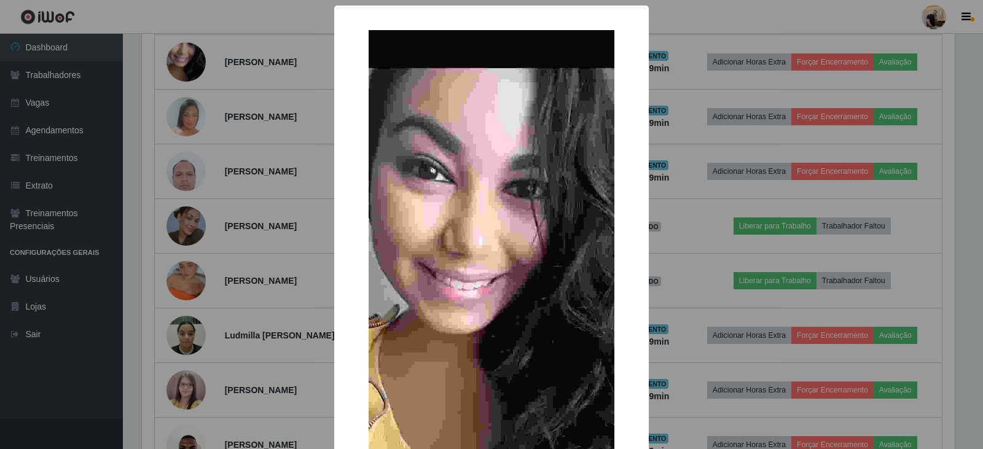
click at [224, 241] on div "× OK Cancel" at bounding box center [491, 224] width 983 height 449
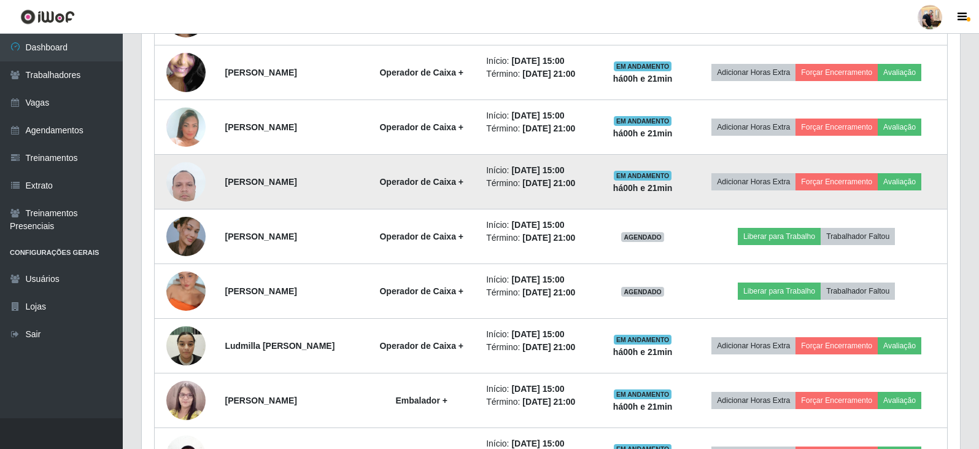
scroll to position [729, 0]
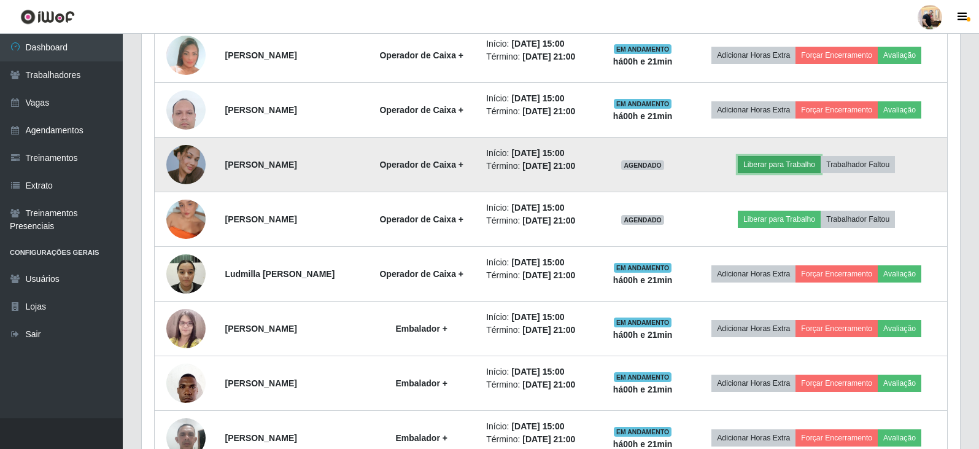
click at [803, 166] on button "Liberar para Trabalho" at bounding box center [779, 164] width 83 height 17
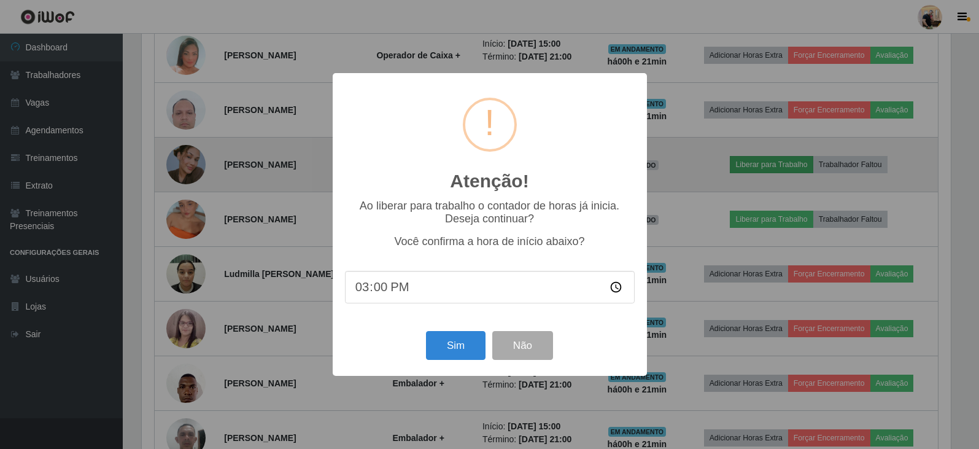
scroll to position [255, 812]
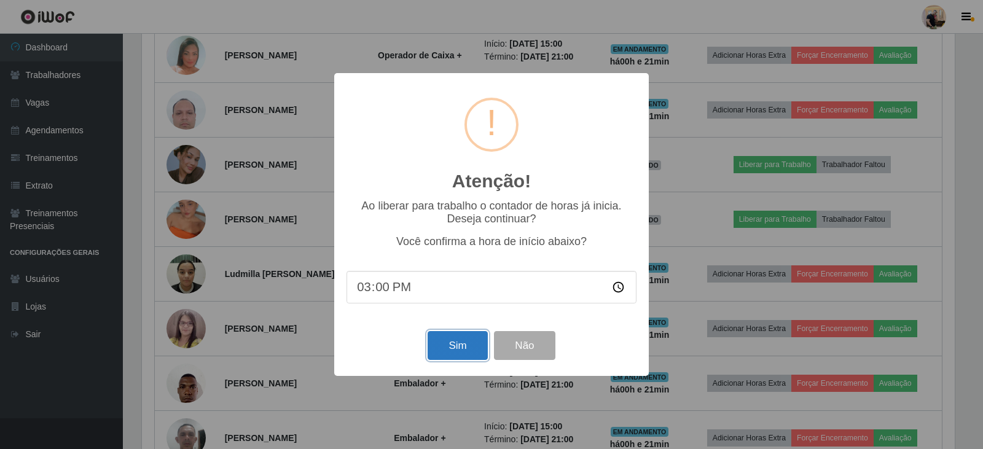
click at [455, 335] on button "Sim" at bounding box center [457, 345] width 60 height 29
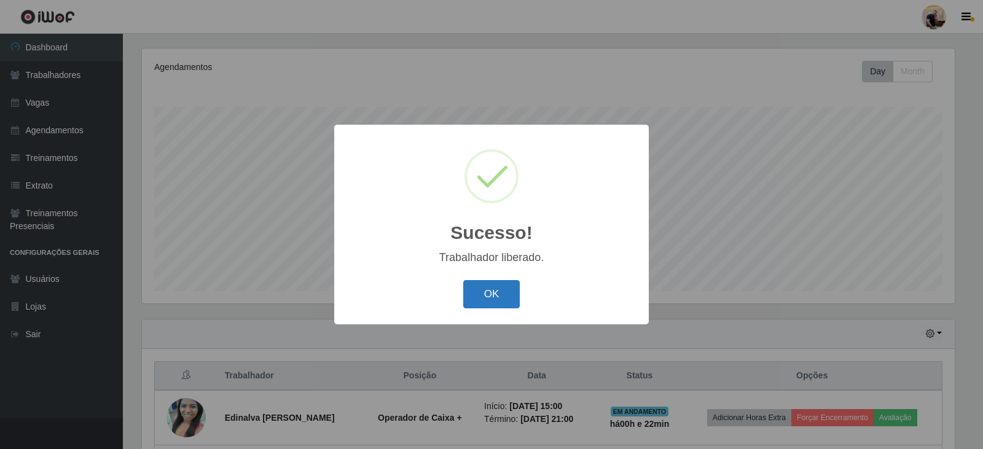
click at [513, 303] on button "OK" at bounding box center [491, 294] width 57 height 29
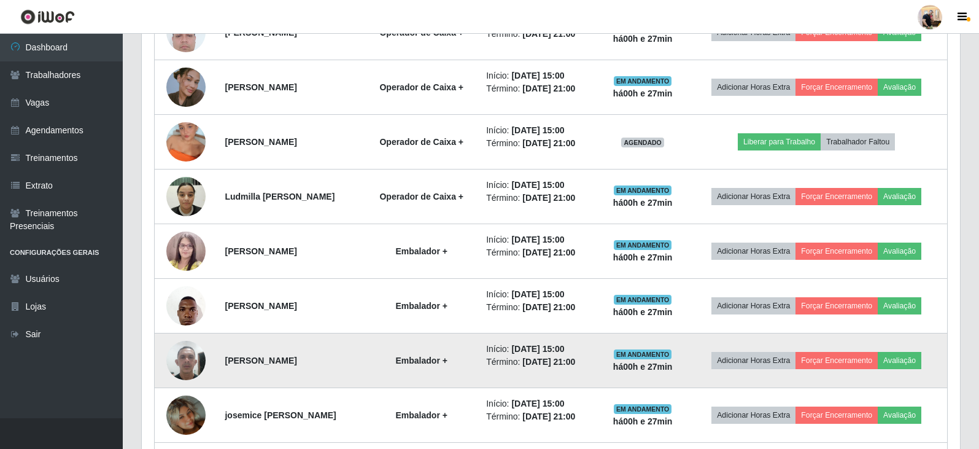
scroll to position [606, 0]
